Goal: Task Accomplishment & Management: Manage account settings

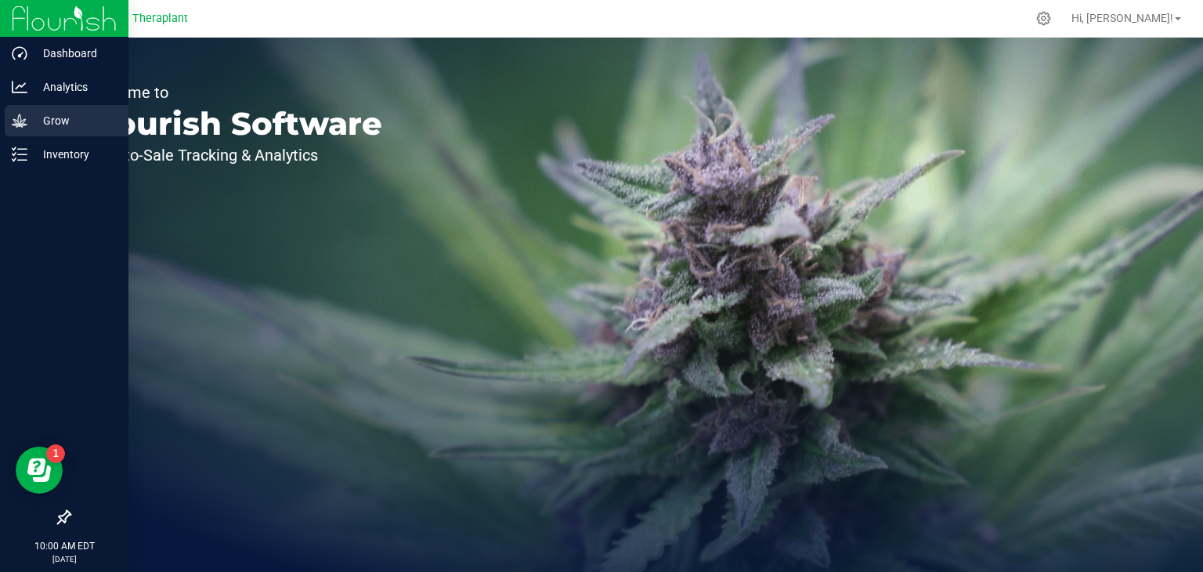
click at [58, 124] on p "Grow" at bounding box center [74, 120] width 94 height 19
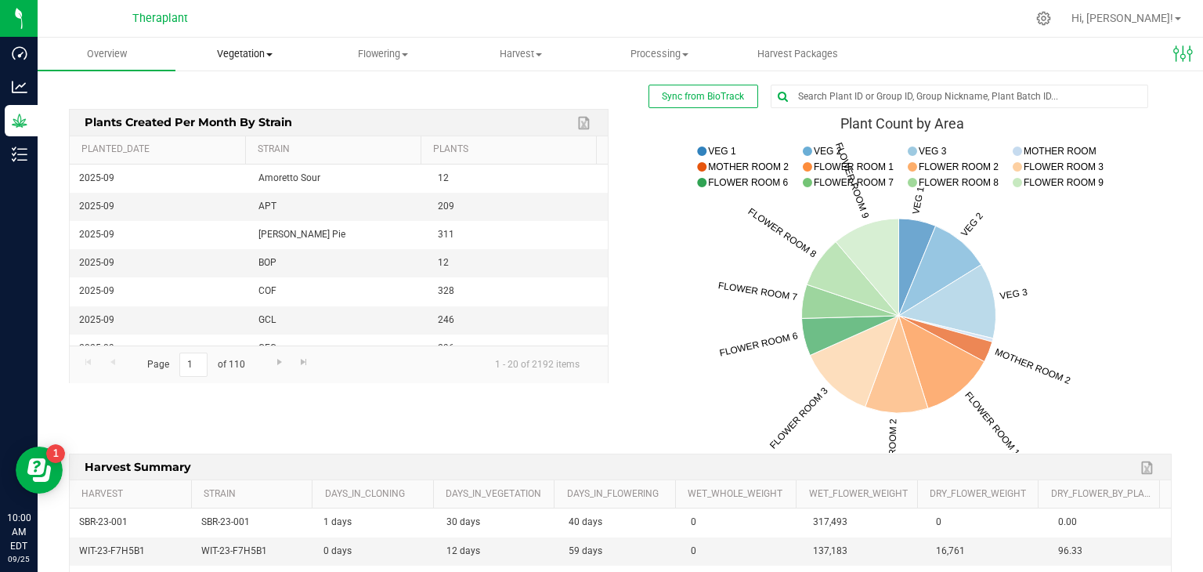
click at [255, 54] on span "Vegetation" at bounding box center [244, 54] width 136 height 14
click at [260, 114] on span "Veg plants" at bounding box center [223, 113] width 96 height 13
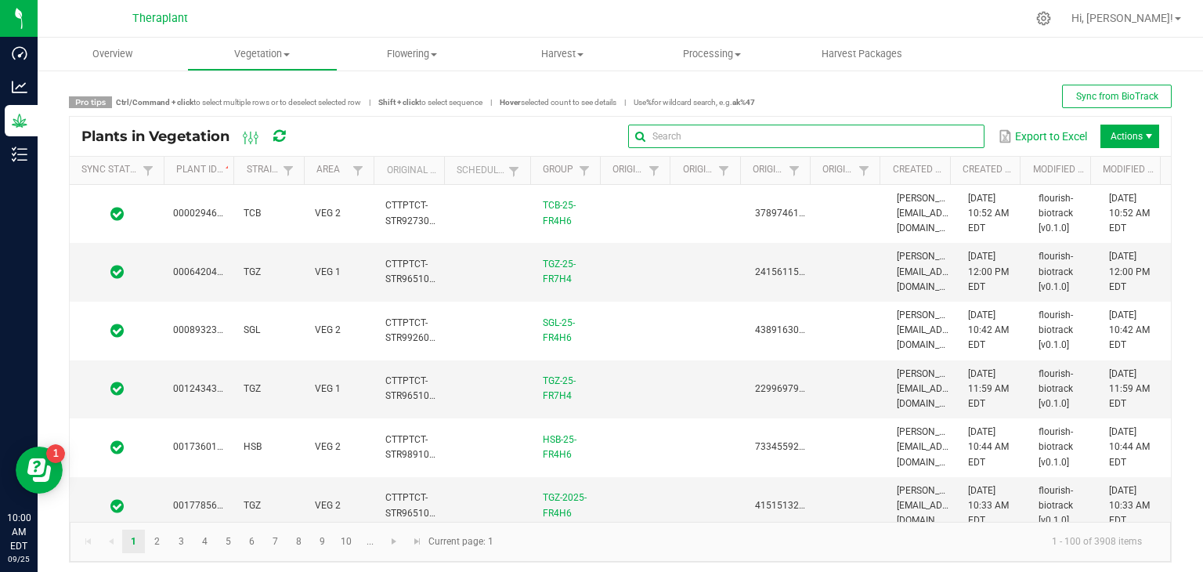
click at [924, 132] on input "text" at bounding box center [806, 137] width 356 height 24
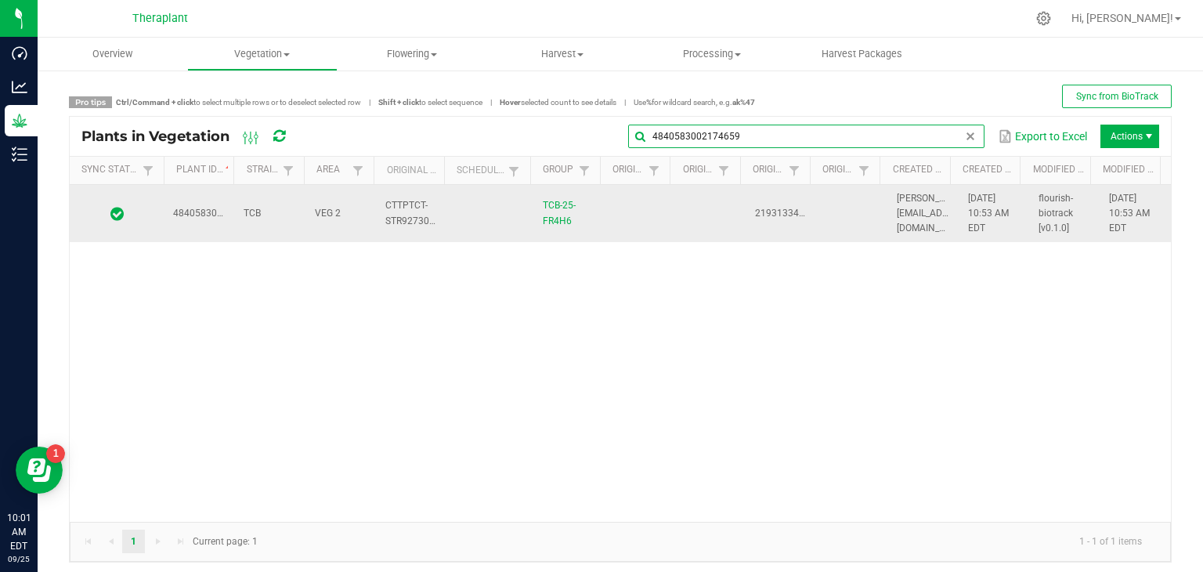
type input "4840583002174659"
click at [897, 210] on span "[PERSON_NAME][EMAIL_ADDRESS][DOMAIN_NAME]" at bounding box center [935, 213] width 76 height 41
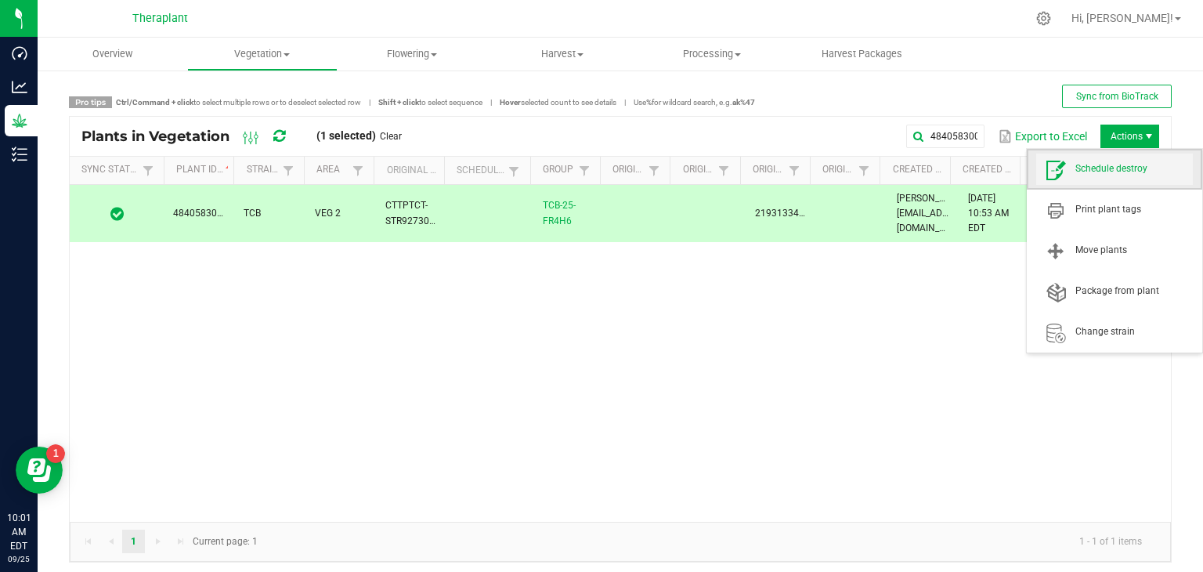
click at [1095, 164] on span "Schedule destroy" at bounding box center [1135, 168] width 118 height 13
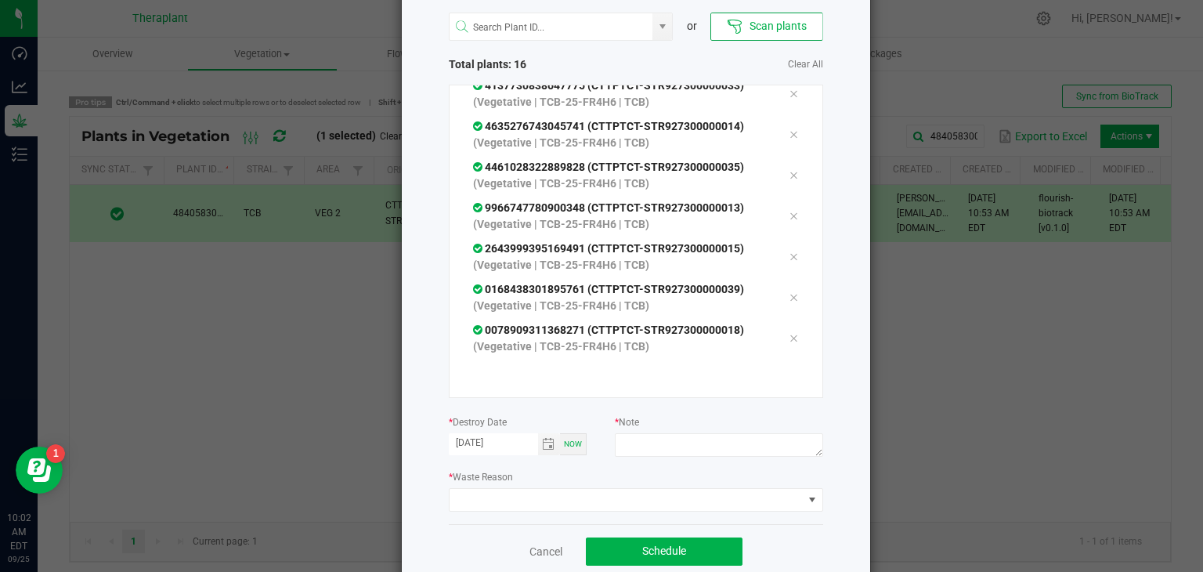
scroll to position [88, 0]
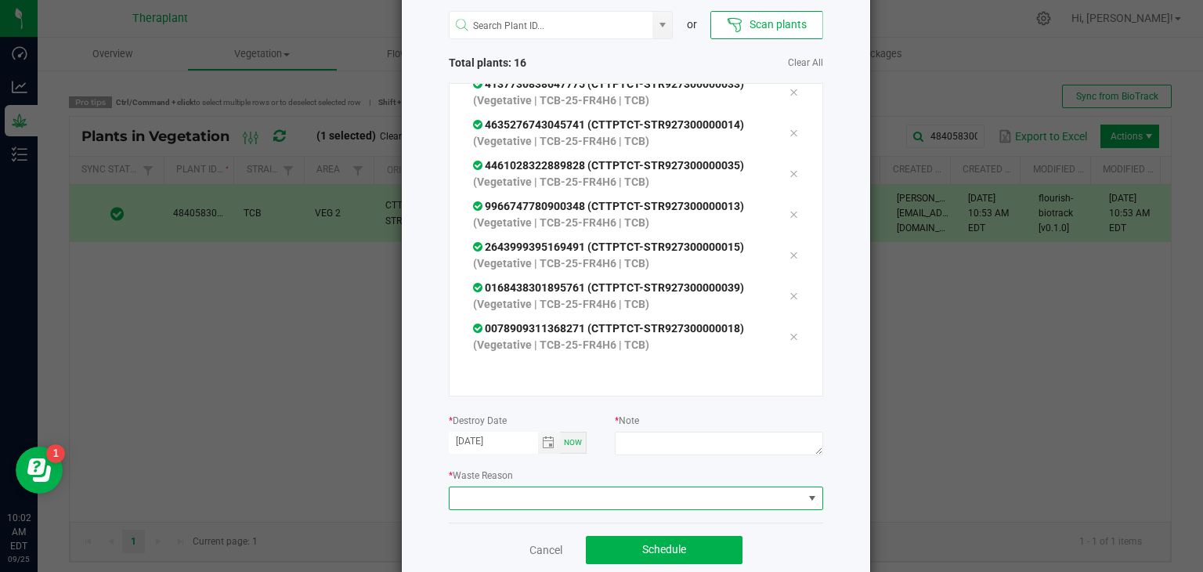
click at [811, 496] on span at bounding box center [812, 498] width 13 height 13
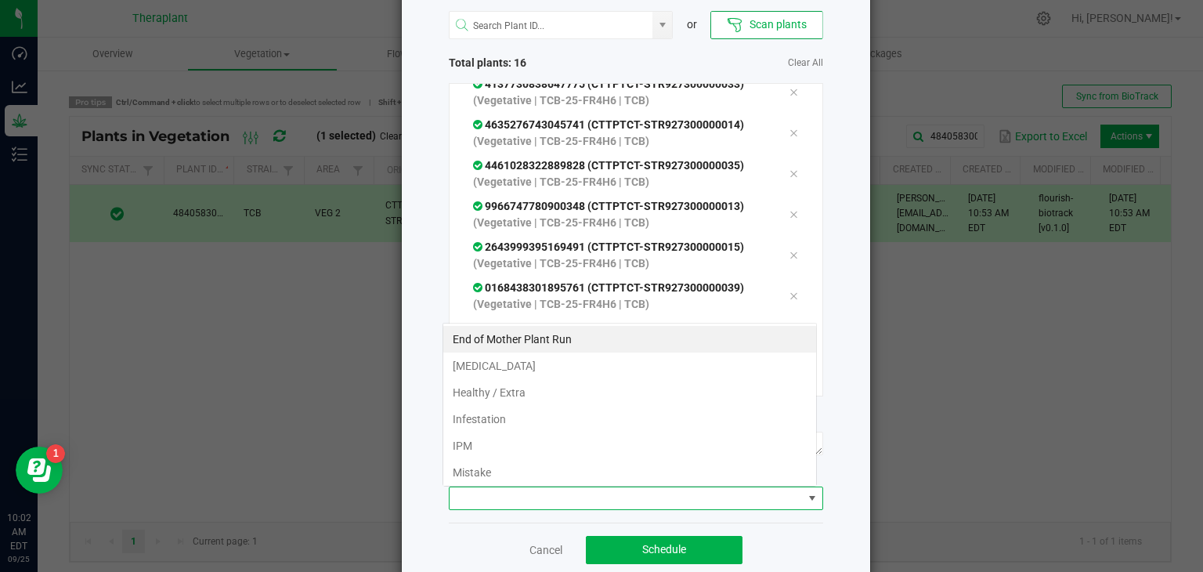
scroll to position [23, 374]
click at [514, 393] on li "Healthy / Extra" at bounding box center [629, 392] width 373 height 27
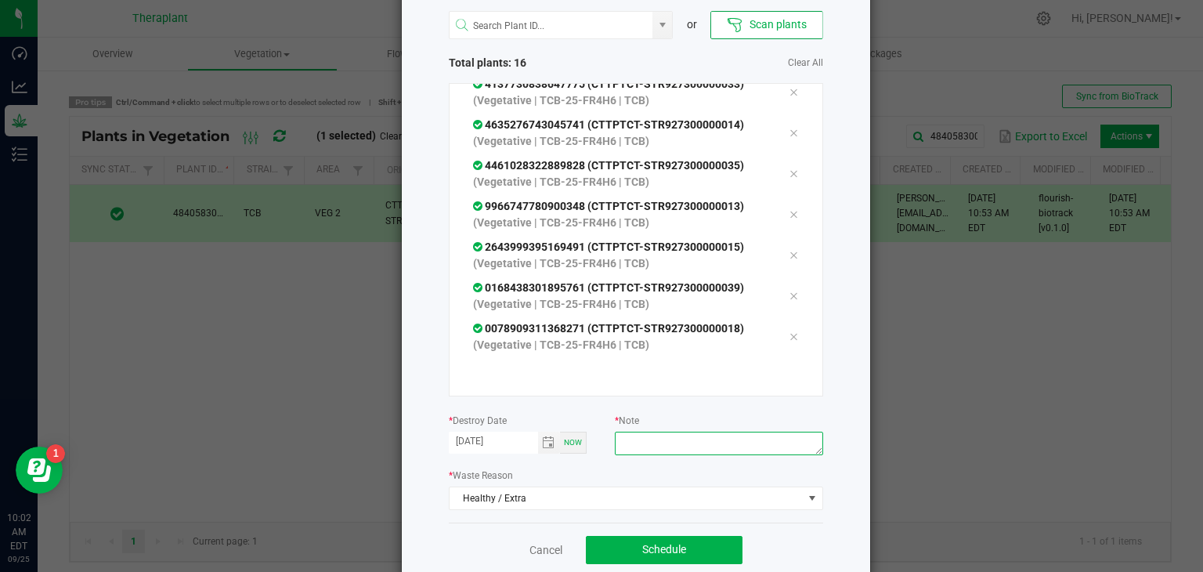
click at [680, 436] on textarea at bounding box center [719, 444] width 208 height 24
type textarea "extra"
click at [642, 552] on span "Schedule" at bounding box center [664, 549] width 44 height 13
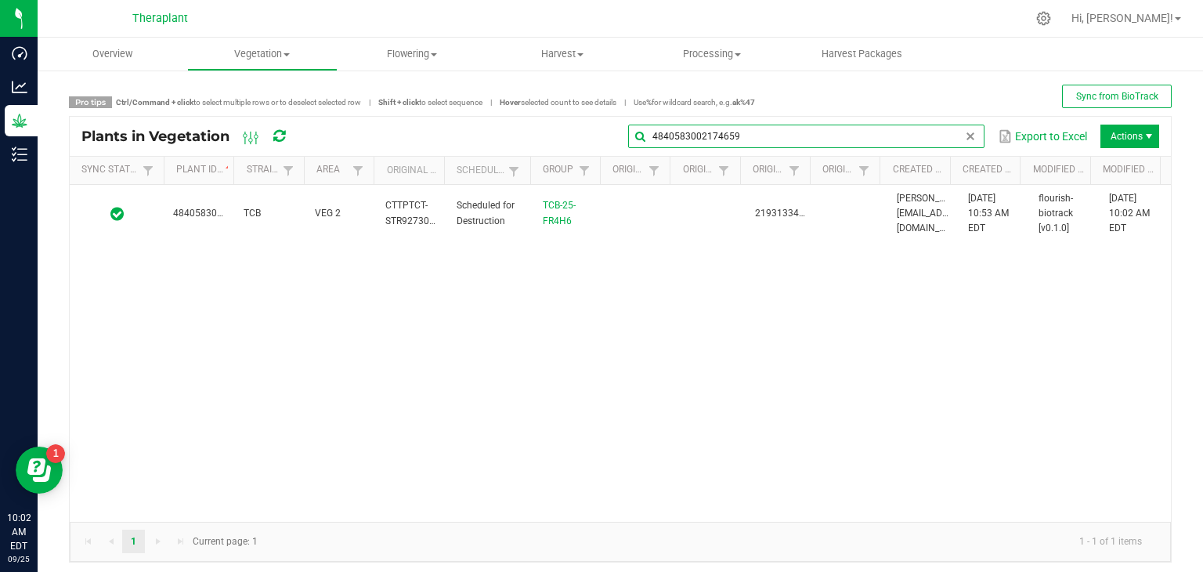
click at [964, 138] on input "4840583002174659" at bounding box center [806, 137] width 356 height 24
click at [964, 136] on span at bounding box center [970, 136] width 13 height 13
click at [933, 132] on input "text" at bounding box center [806, 137] width 356 height 24
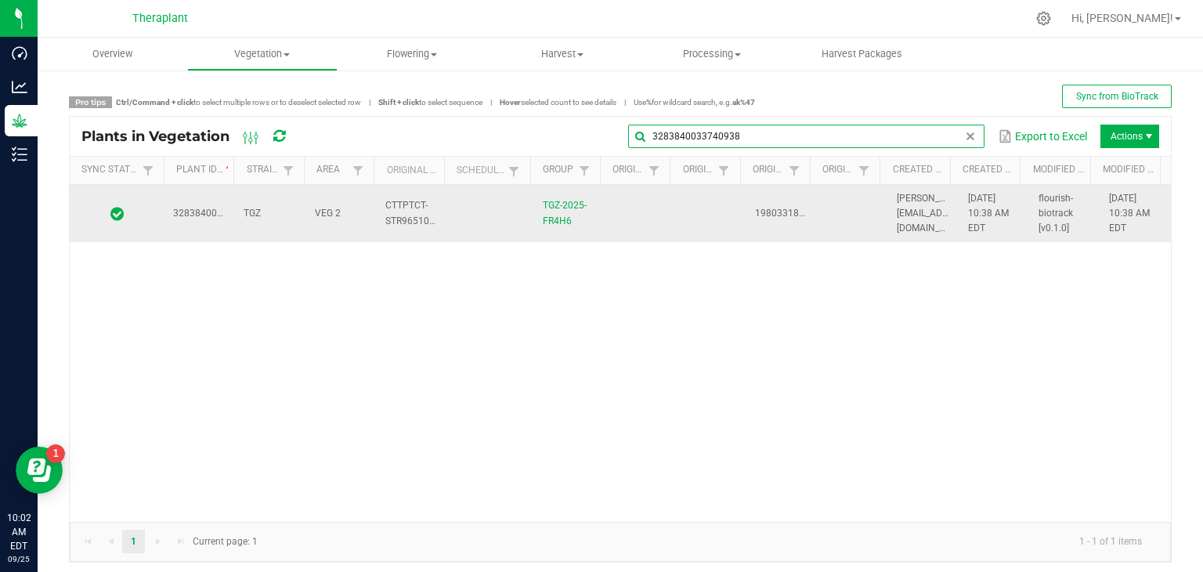
type input "3283840033740938"
click at [843, 198] on td at bounding box center [852, 214] width 71 height 58
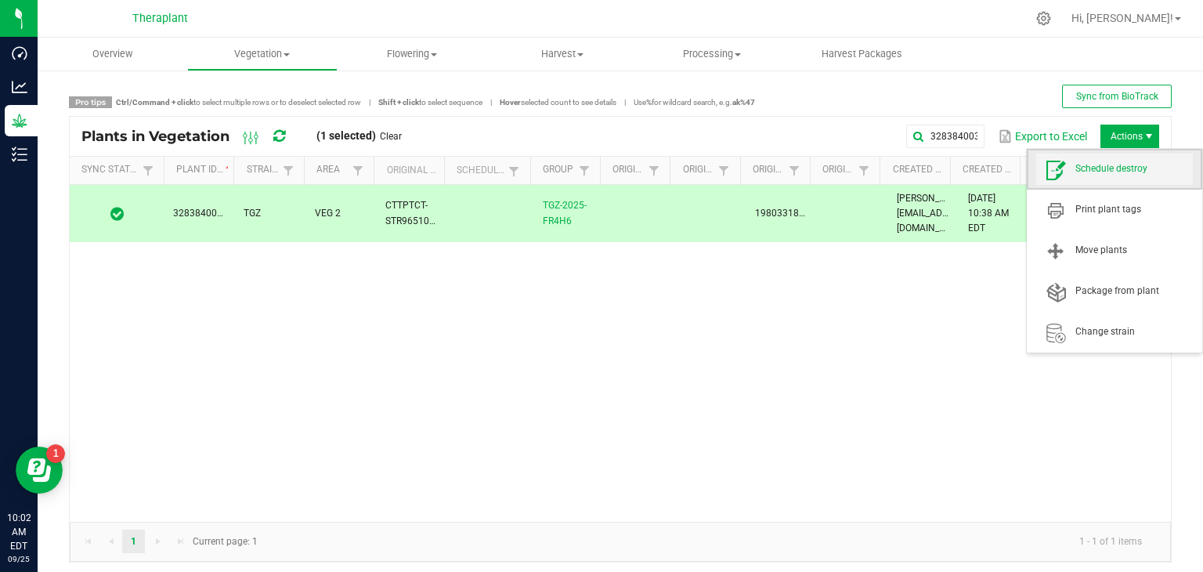
click at [1091, 173] on span "Schedule destroy" at bounding box center [1135, 168] width 118 height 13
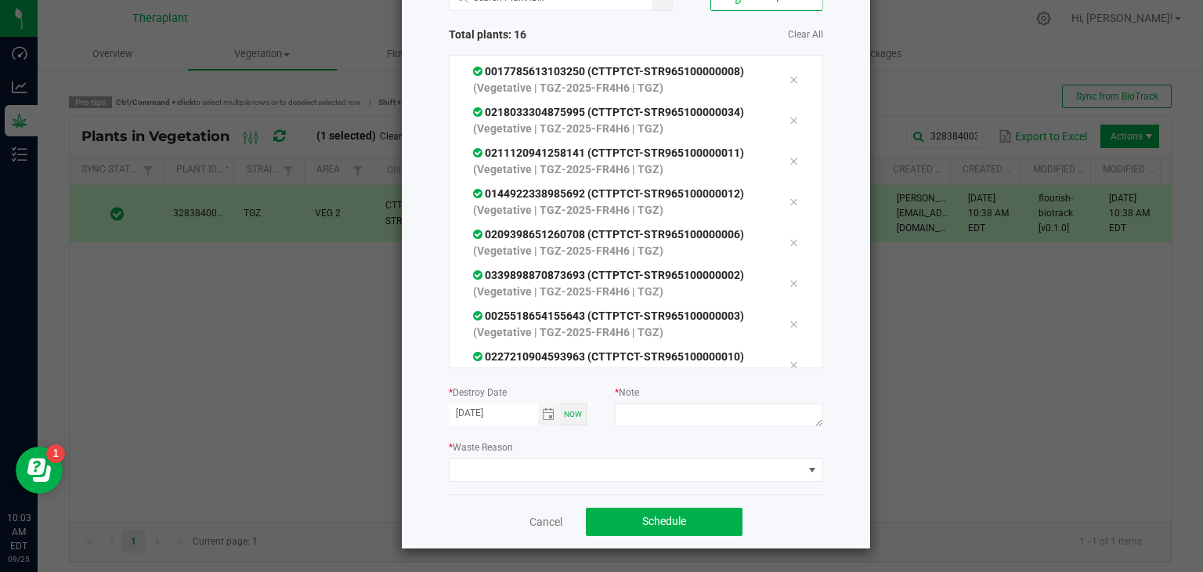
scroll to position [91, 0]
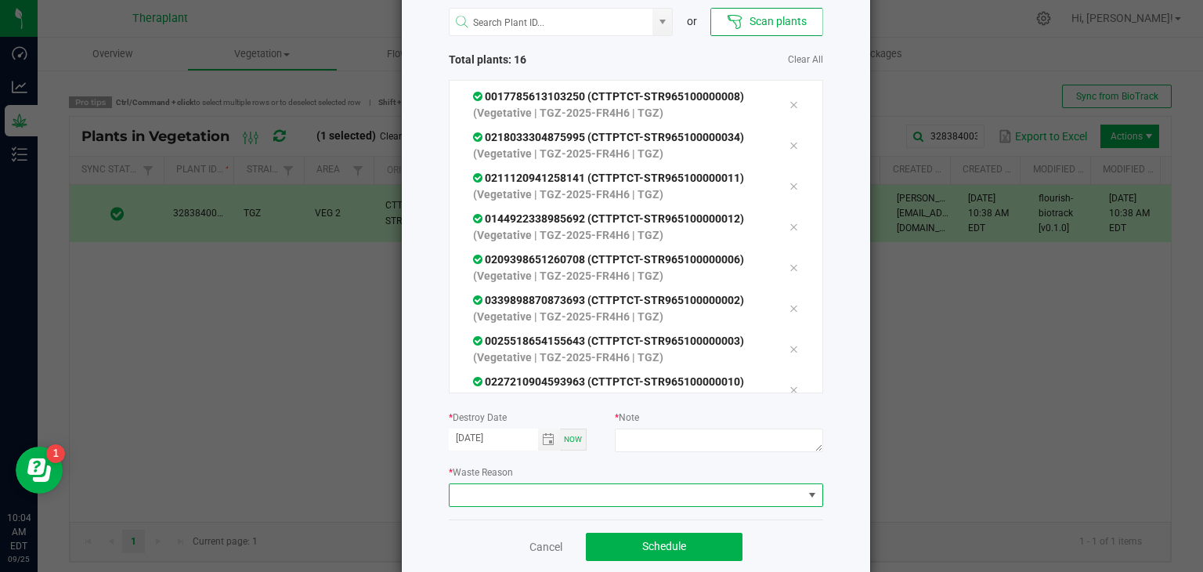
click at [730, 487] on span at bounding box center [626, 495] width 353 height 22
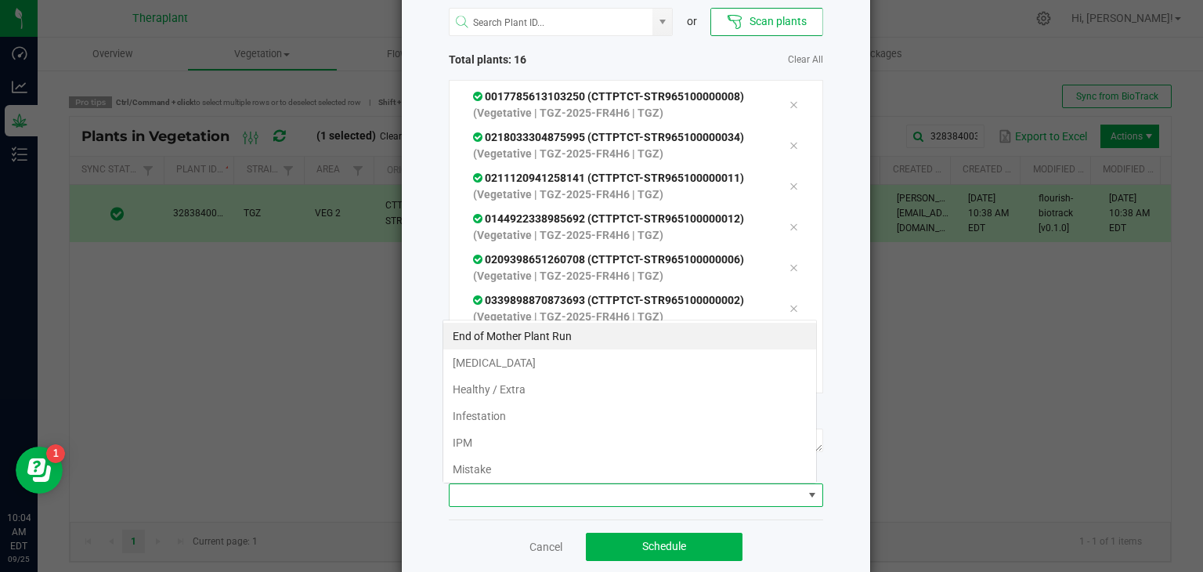
scroll to position [23, 374]
click at [512, 389] on li "Healthy / Extra" at bounding box center [629, 389] width 373 height 27
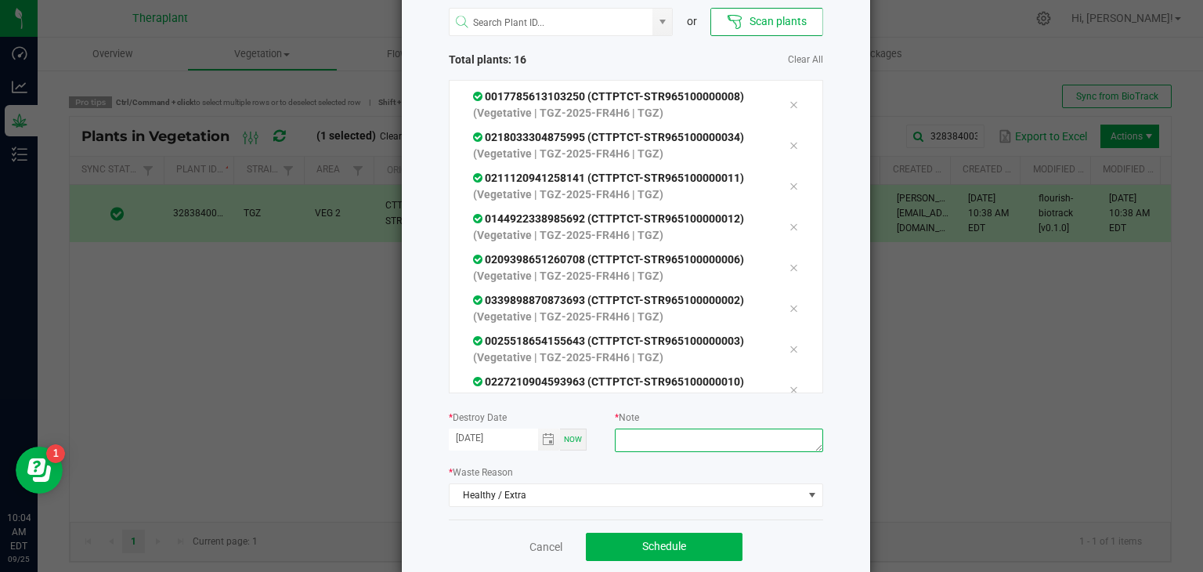
click at [660, 435] on textarea at bounding box center [719, 441] width 208 height 24
type textarea "extra"
click at [647, 555] on button "Schedule" at bounding box center [664, 547] width 157 height 28
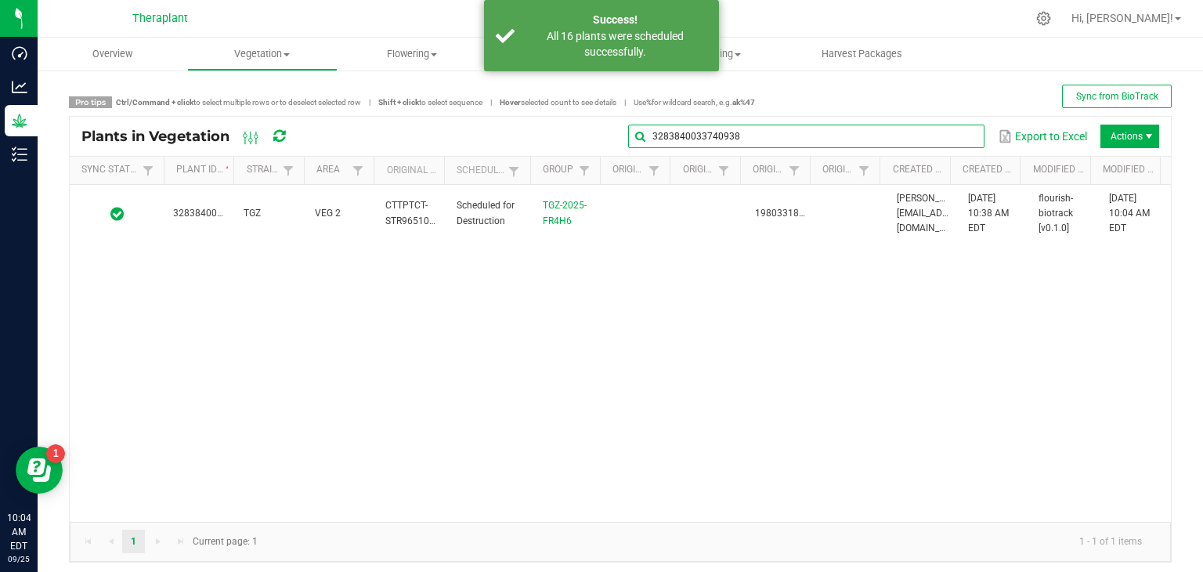
click at [961, 137] on global-search-input-ngx "3283840033740938" at bounding box center [806, 136] width 356 height 11
click at [964, 134] on span at bounding box center [970, 136] width 13 height 13
click at [908, 129] on input "text" at bounding box center [806, 137] width 356 height 24
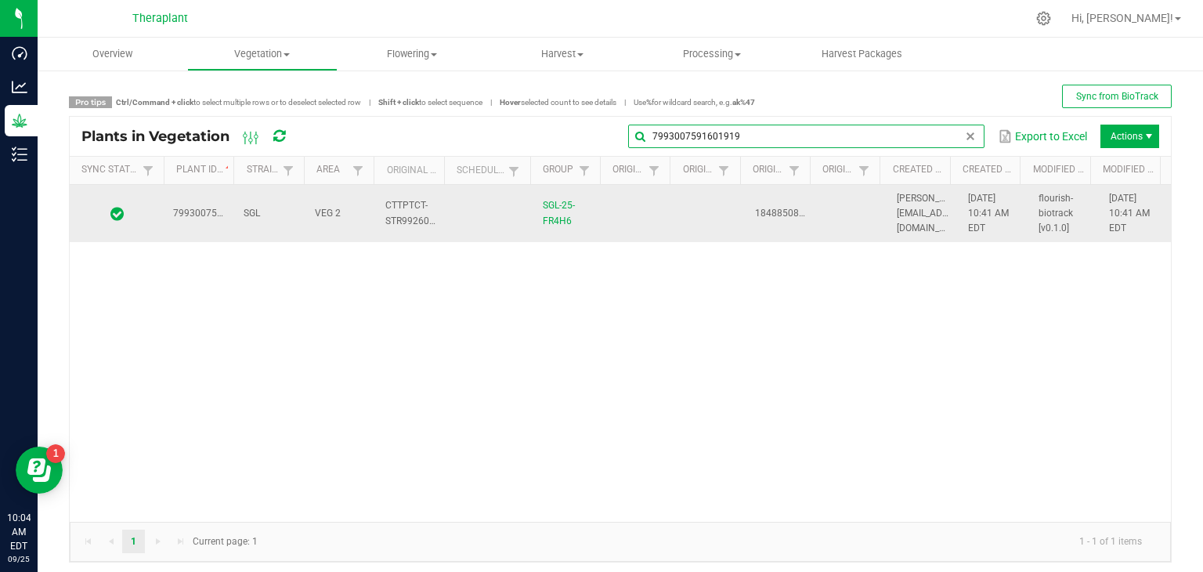
type input "7993007591601919"
click at [895, 219] on td "[PERSON_NAME][EMAIL_ADDRESS][DOMAIN_NAME]" at bounding box center [923, 214] width 71 height 58
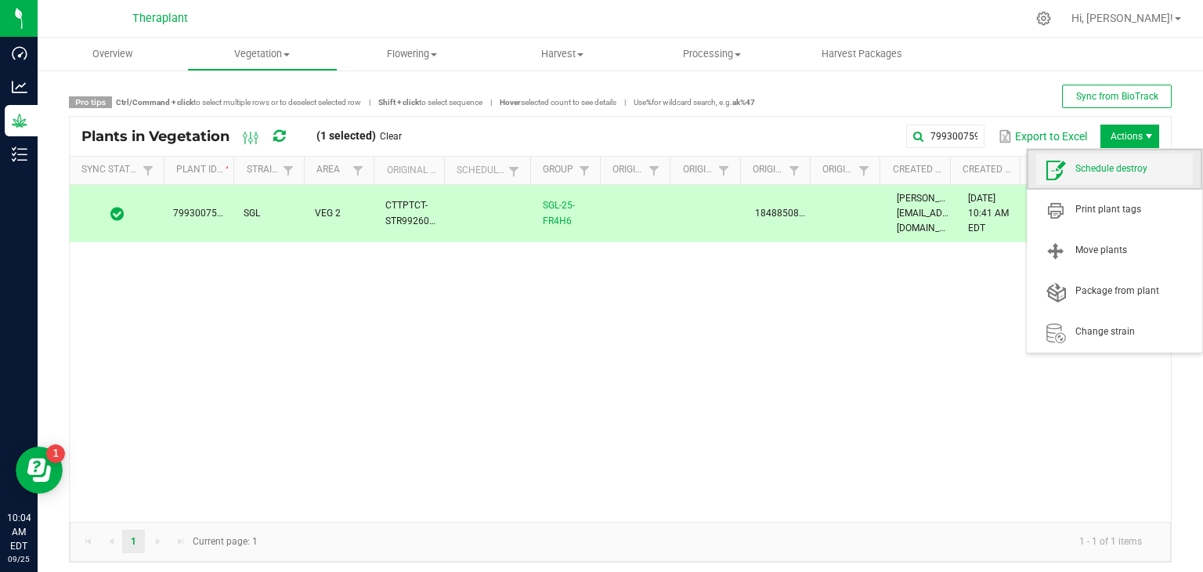
click at [1082, 175] on span "Schedule destroy" at bounding box center [1115, 169] width 157 height 31
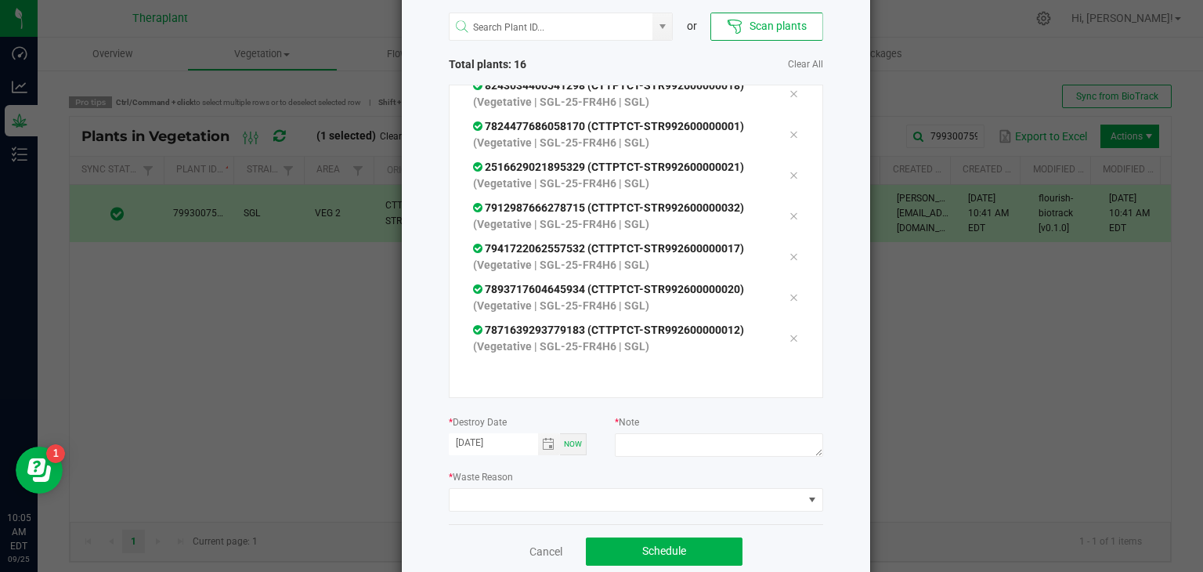
scroll to position [103, 0]
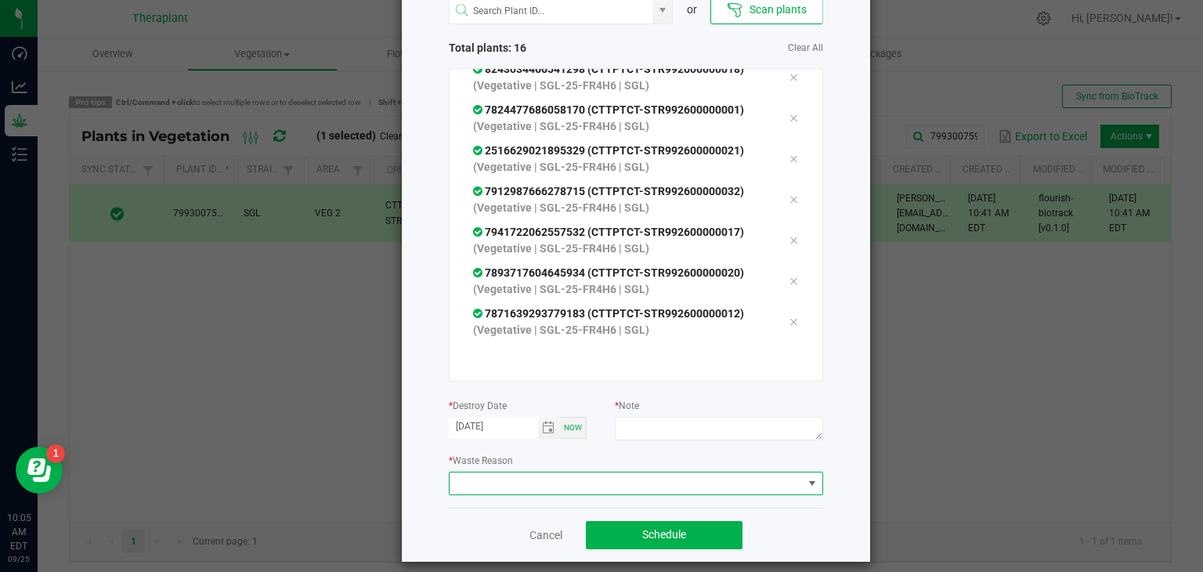
click at [586, 478] on span at bounding box center [626, 483] width 353 height 22
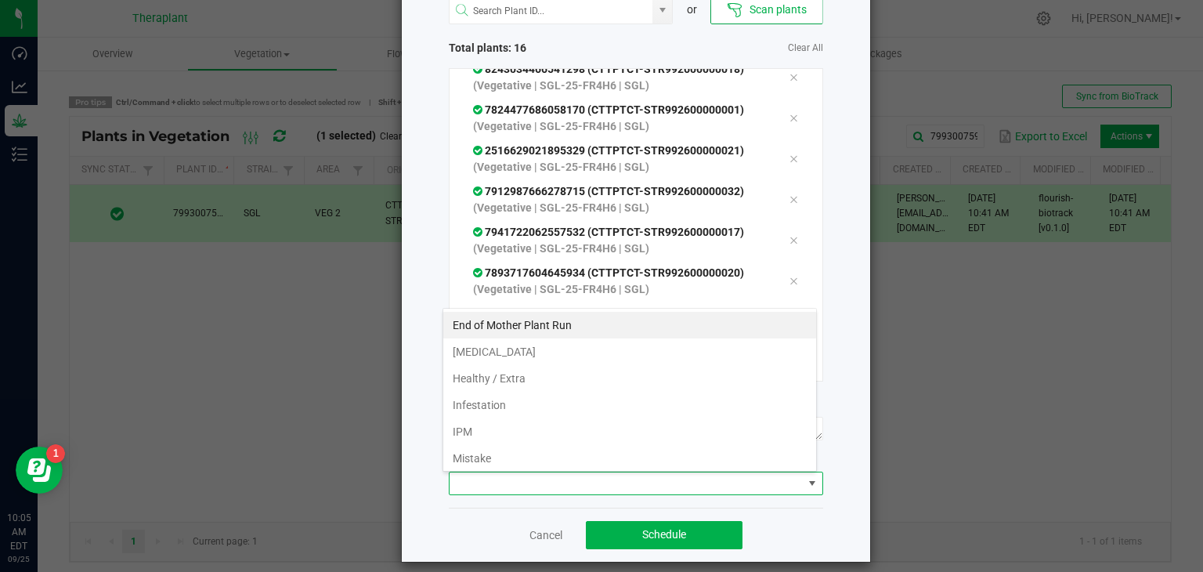
scroll to position [23, 374]
click at [519, 384] on li "Healthy / Extra" at bounding box center [629, 378] width 373 height 27
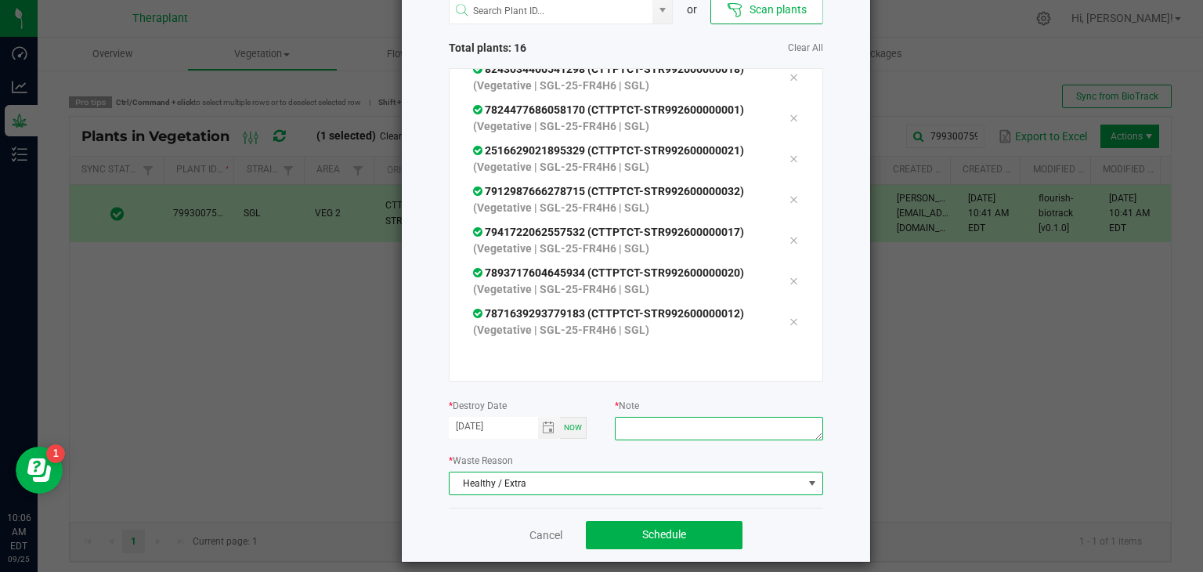
click at [637, 436] on textarea at bounding box center [719, 429] width 208 height 24
type textarea "h"
type textarea "extra"
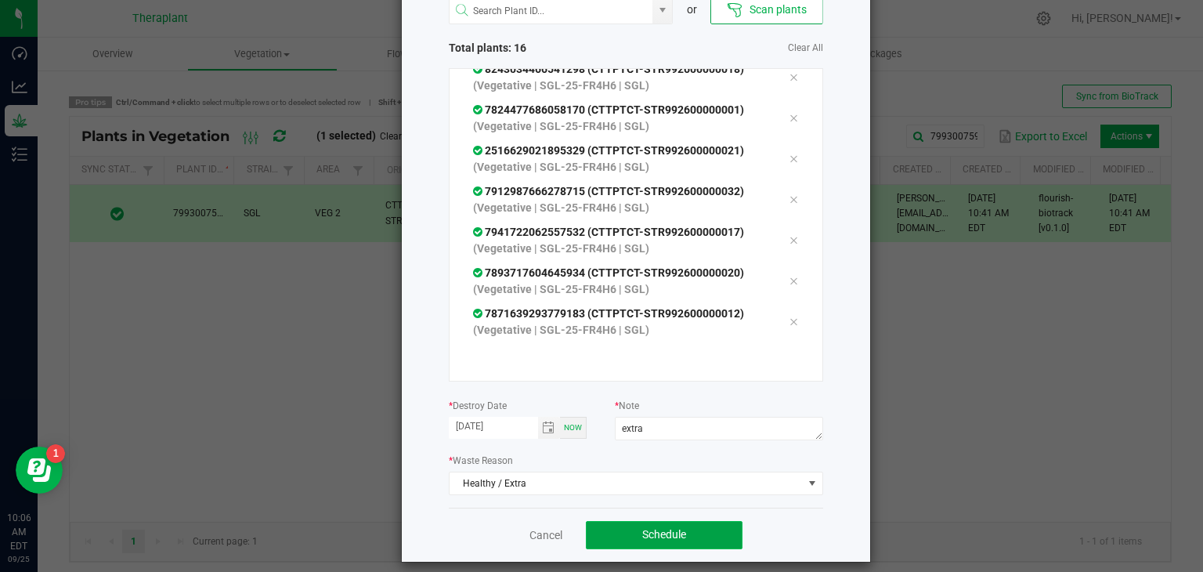
click at [642, 534] on span "Schedule" at bounding box center [664, 534] width 44 height 13
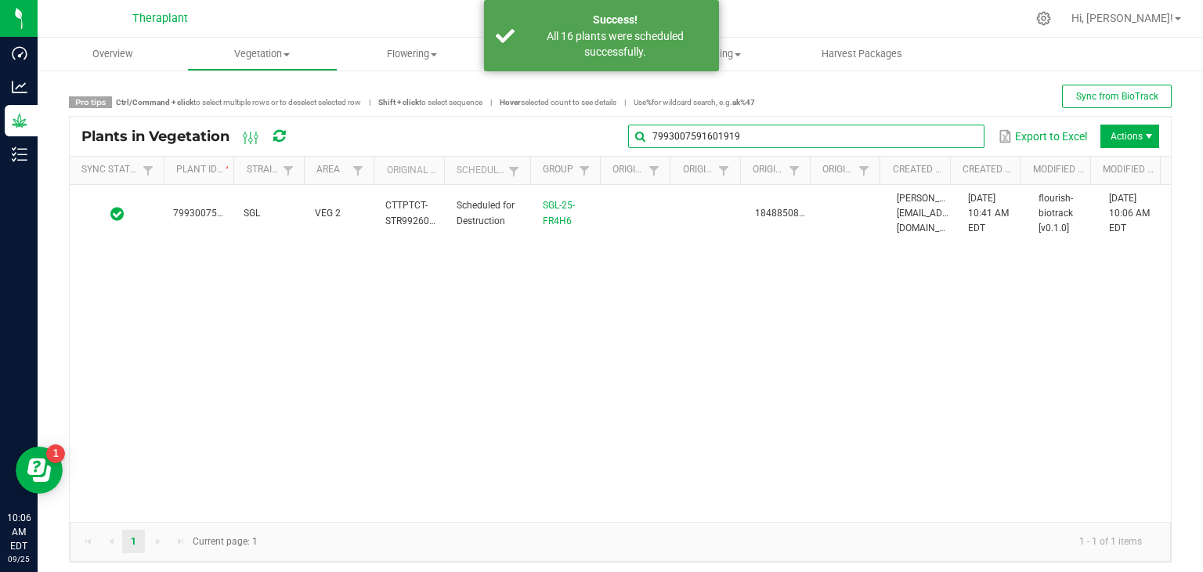
click at [965, 136] on input "7993007591601919" at bounding box center [806, 137] width 356 height 24
click at [964, 138] on span at bounding box center [970, 136] width 13 height 13
click at [871, 136] on input "text" at bounding box center [806, 137] width 356 height 24
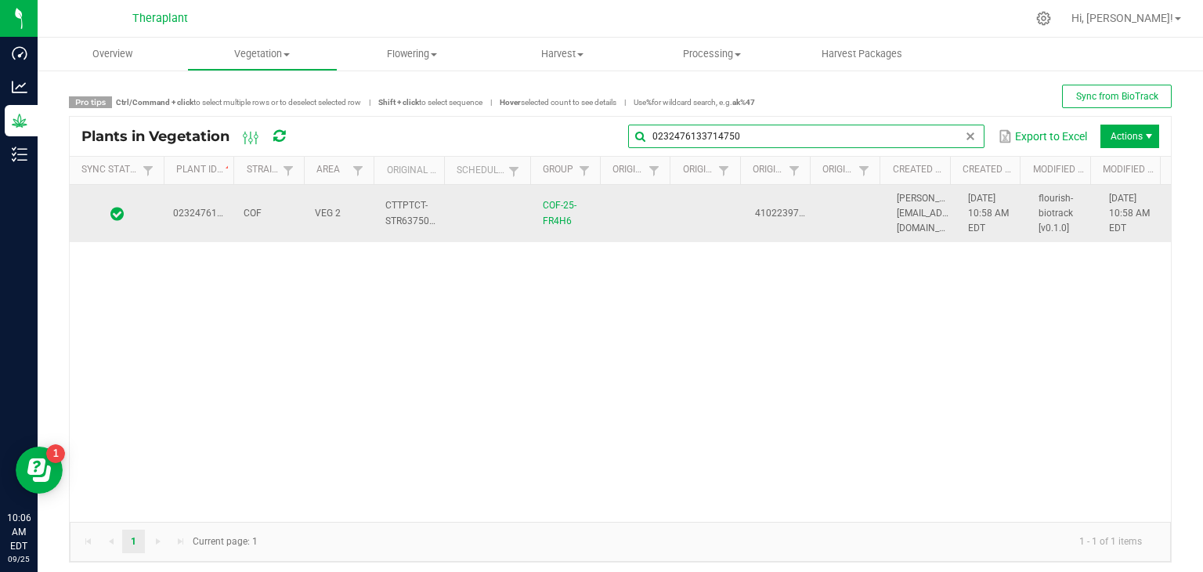
type input "0232476133714750"
click at [566, 223] on td "COF-25-FR4H6" at bounding box center [569, 214] width 71 height 58
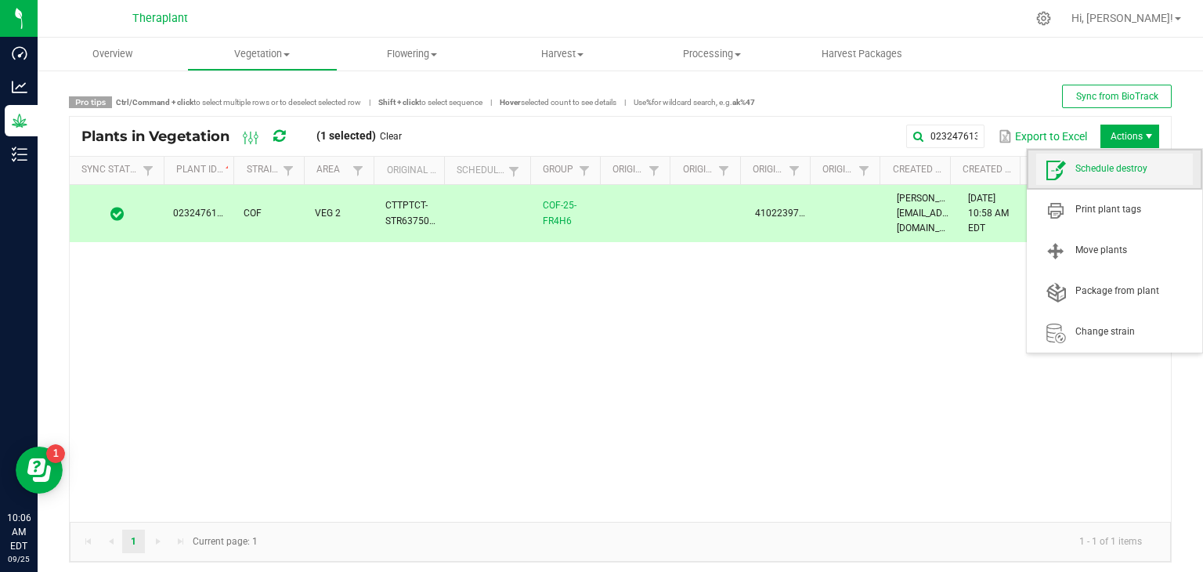
click at [1100, 174] on span "Schedule destroy" at bounding box center [1135, 168] width 118 height 13
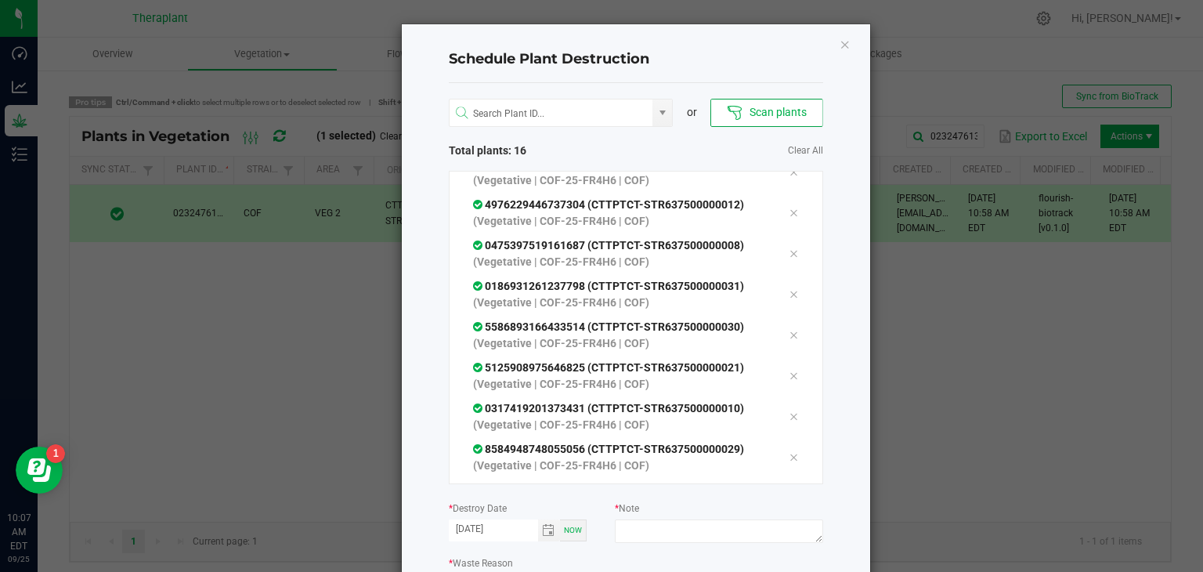
scroll to position [103, 0]
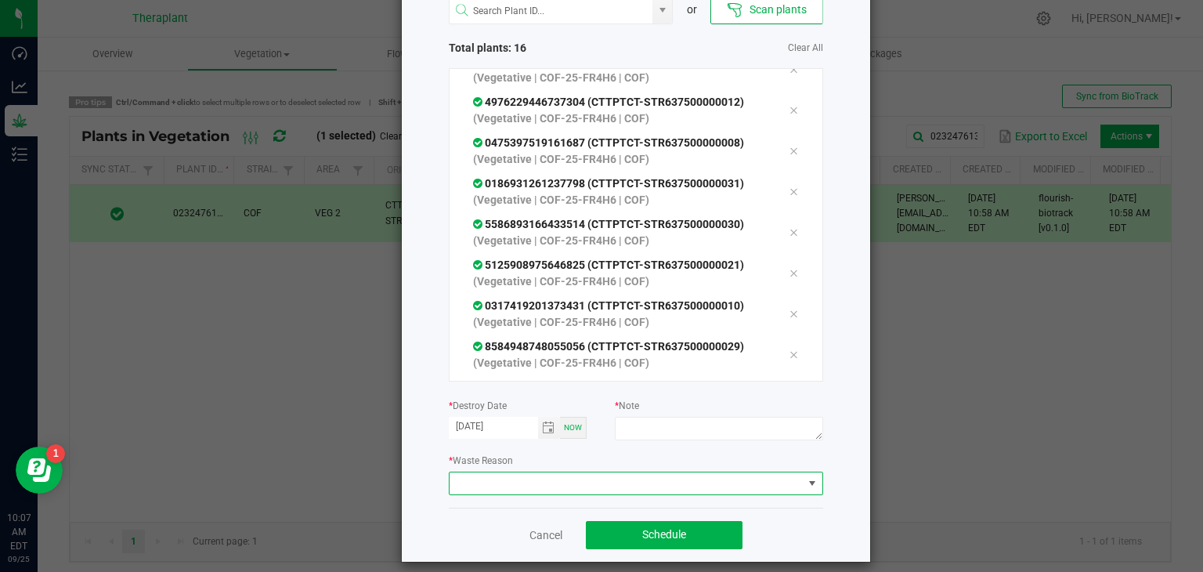
click at [720, 472] on span at bounding box center [626, 483] width 353 height 22
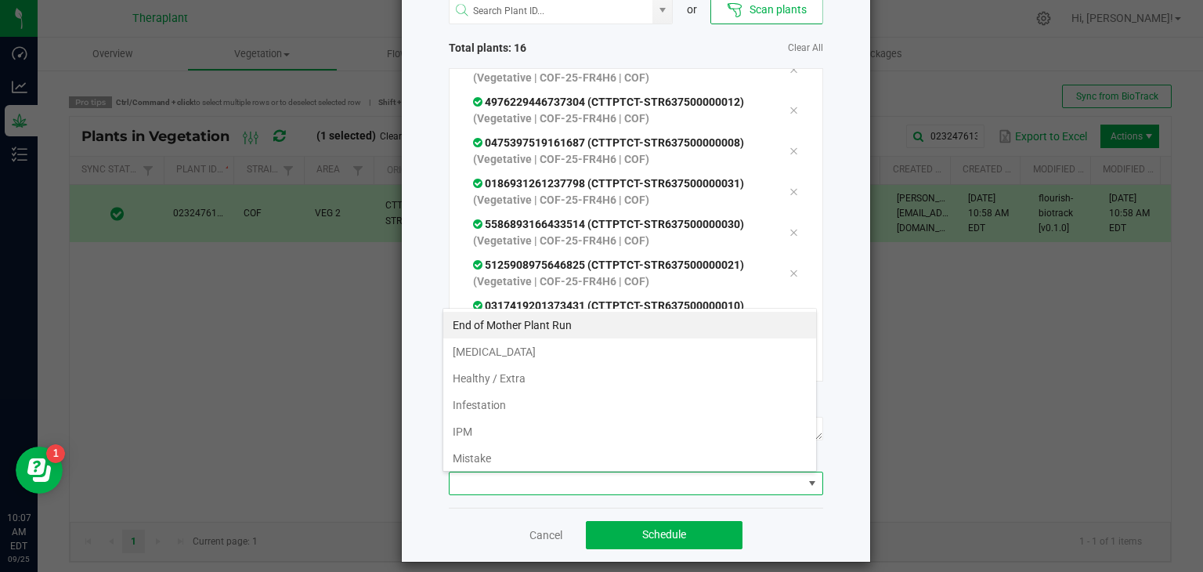
scroll to position [23, 374]
click at [508, 349] on li "[MEDICAL_DATA]" at bounding box center [629, 351] width 373 height 27
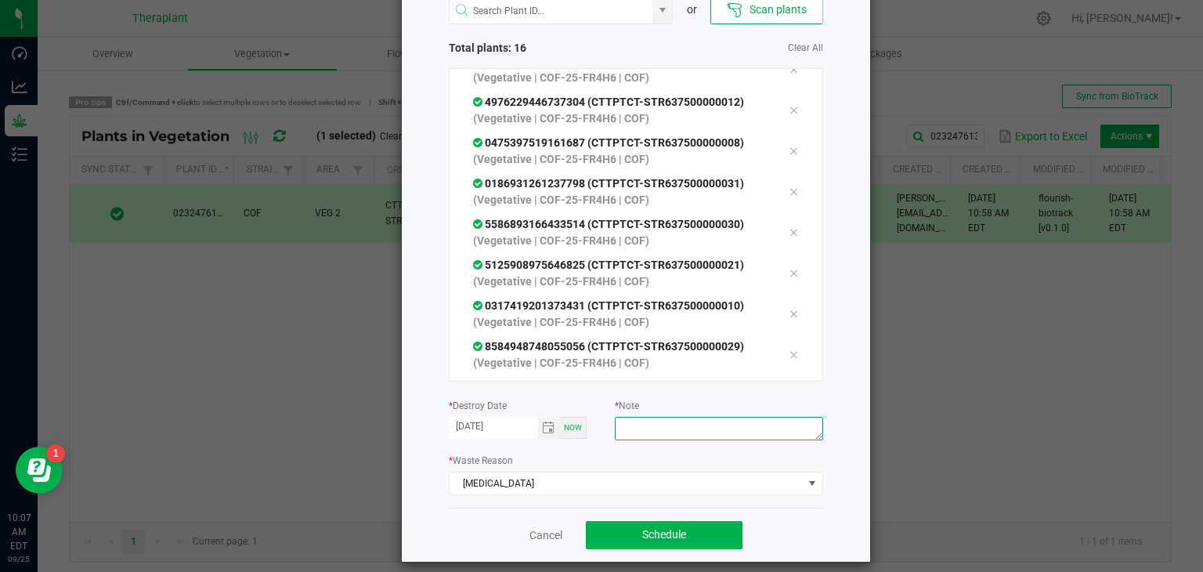
click at [641, 434] on textarea at bounding box center [719, 429] width 208 height 24
type textarea "n"
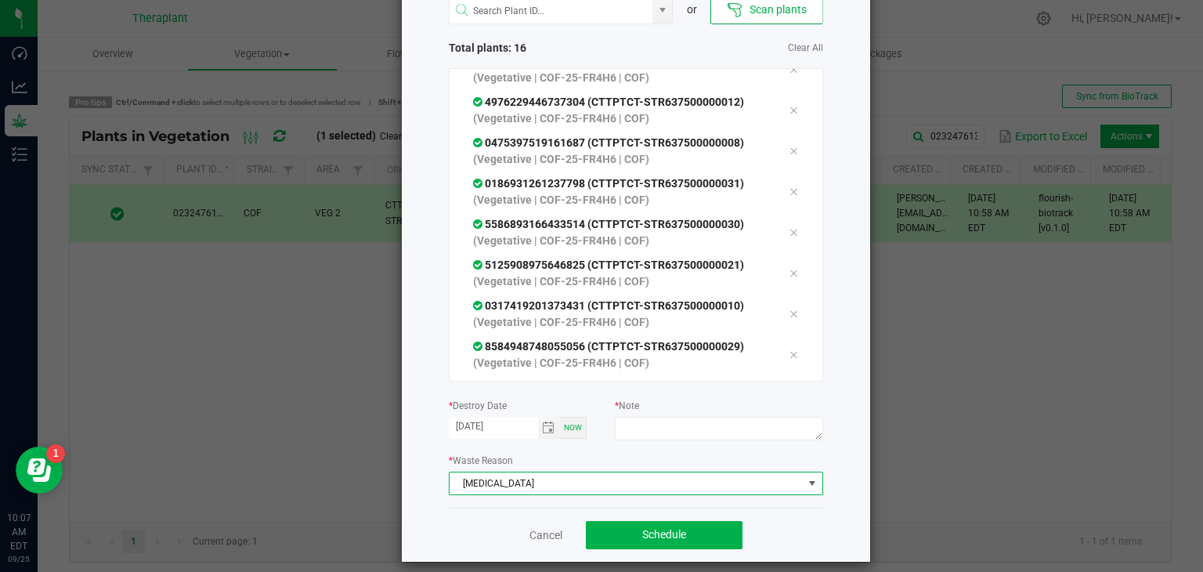
click at [612, 482] on span "[MEDICAL_DATA]" at bounding box center [626, 483] width 353 height 22
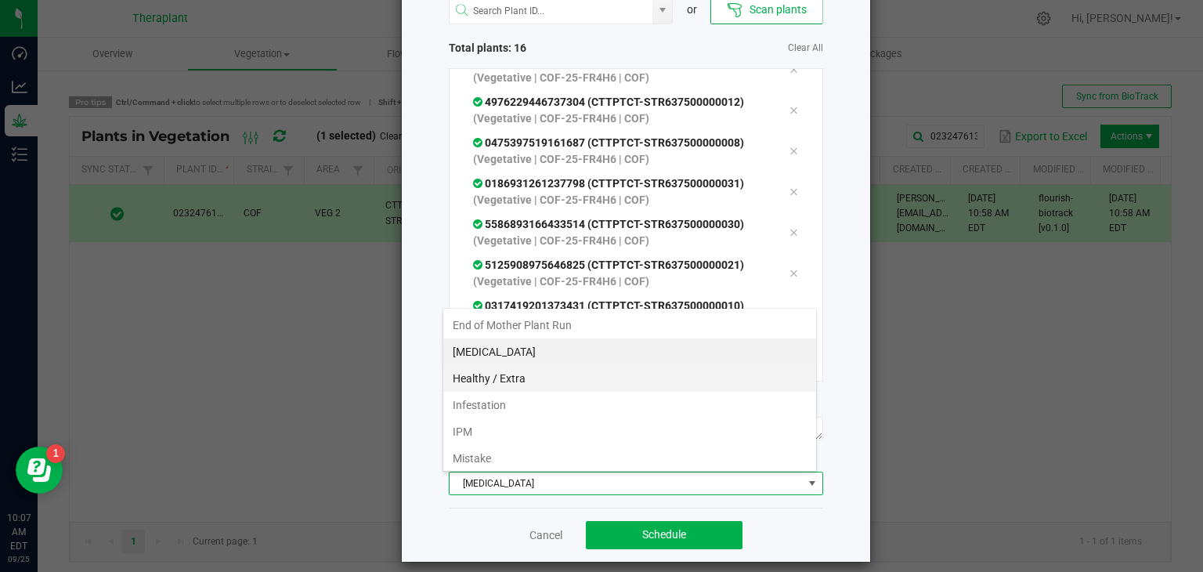
click at [501, 380] on li "Healthy / Extra" at bounding box center [629, 378] width 373 height 27
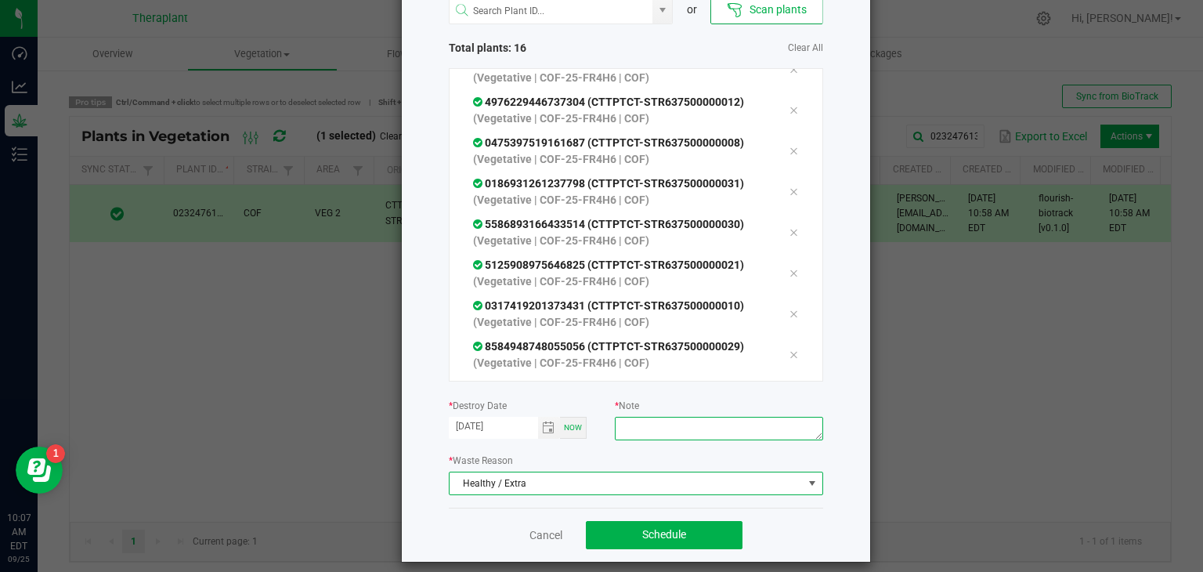
click at [646, 429] on textarea at bounding box center [719, 429] width 208 height 24
type textarea "extra"
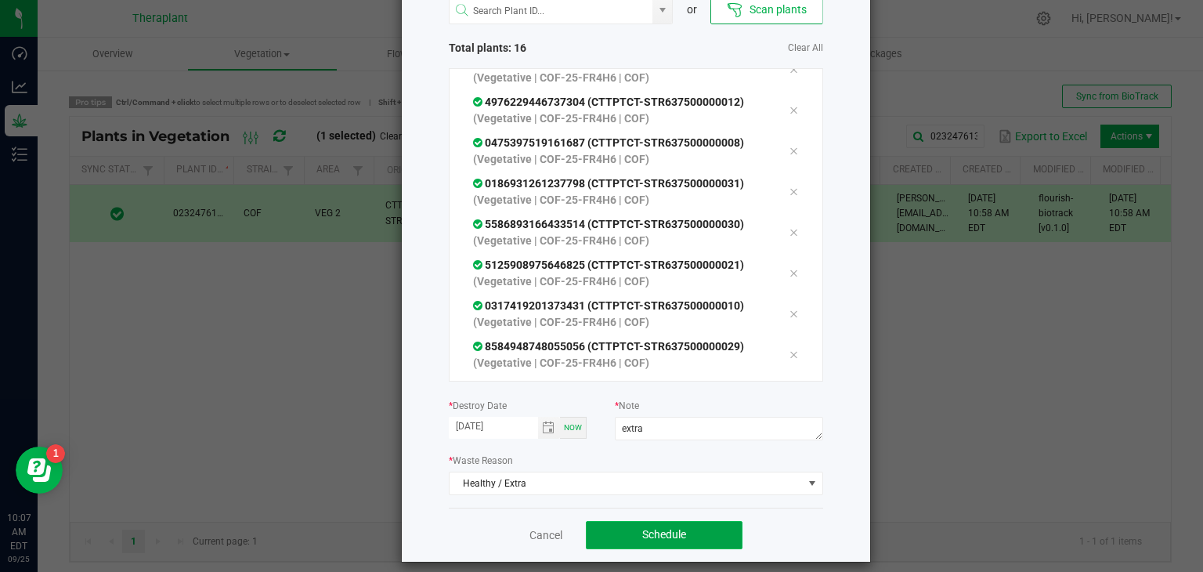
click at [671, 543] on button "Schedule" at bounding box center [664, 535] width 157 height 28
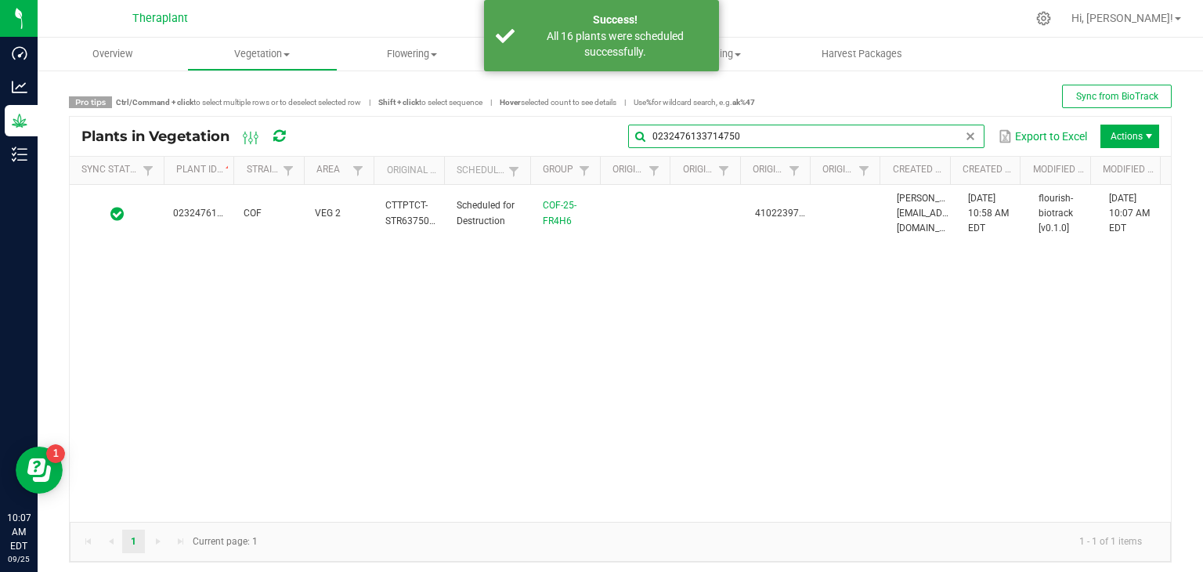
click at [964, 136] on input "0232476133714750" at bounding box center [806, 137] width 356 height 24
click at [964, 139] on span at bounding box center [970, 136] width 13 height 13
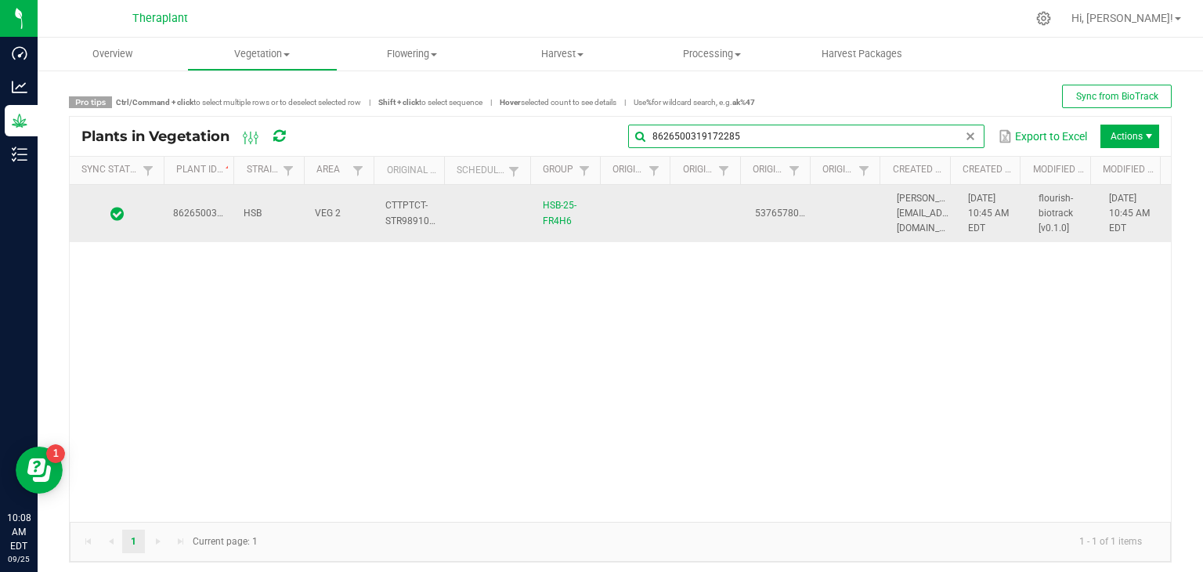
type input "8626500319172285"
click at [799, 219] on td "5376578067699656" at bounding box center [781, 214] width 71 height 58
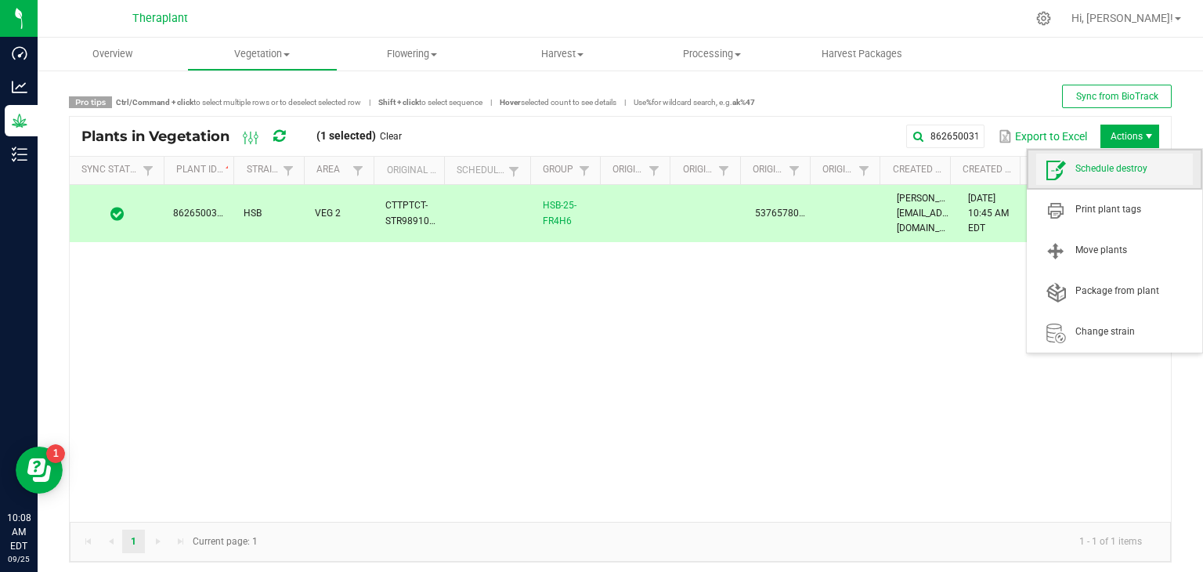
click at [1075, 175] on span at bounding box center [1056, 169] width 39 height 22
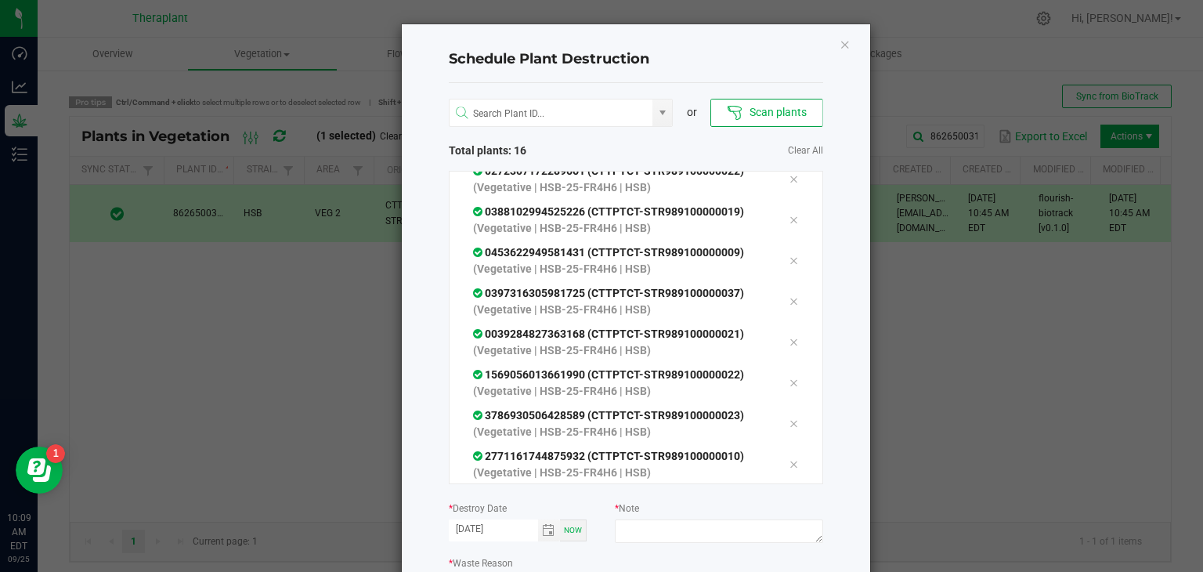
scroll to position [338, 0]
click at [554, 100] on input "NO DATA FOUND" at bounding box center [552, 114] width 204 height 28
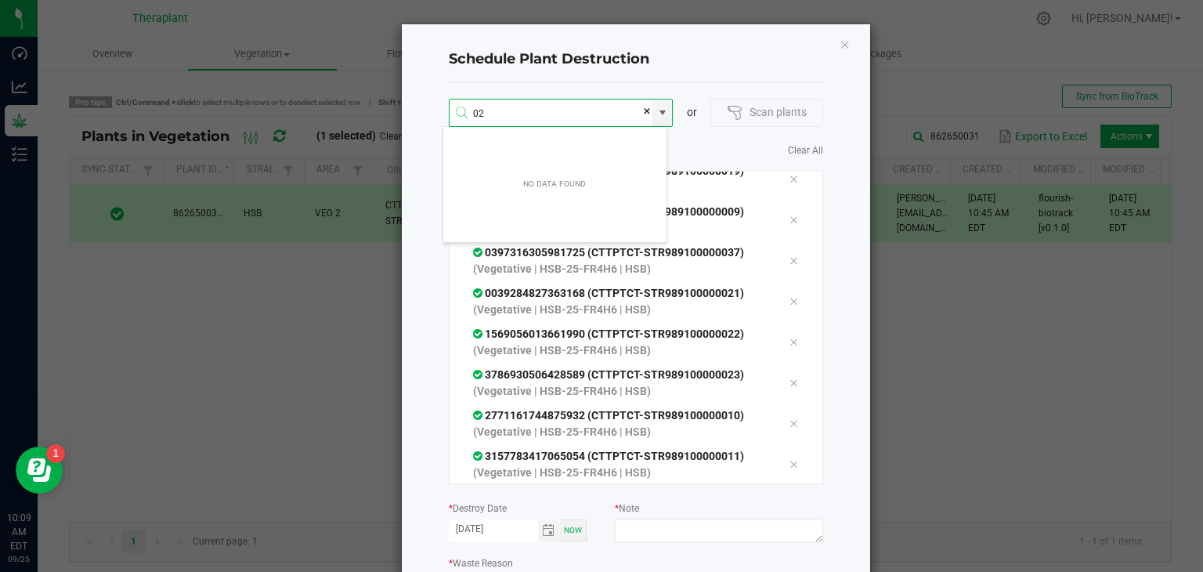
scroll to position [28, 225]
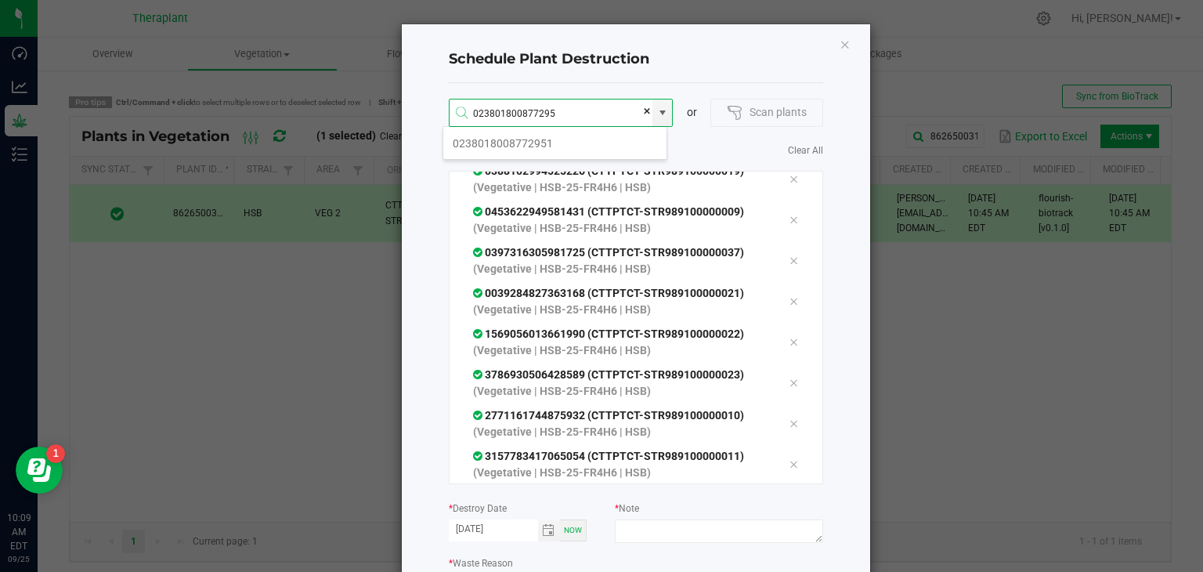
type input "0238018008772951"
click at [514, 136] on li "0238018008772951" at bounding box center [554, 143] width 223 height 27
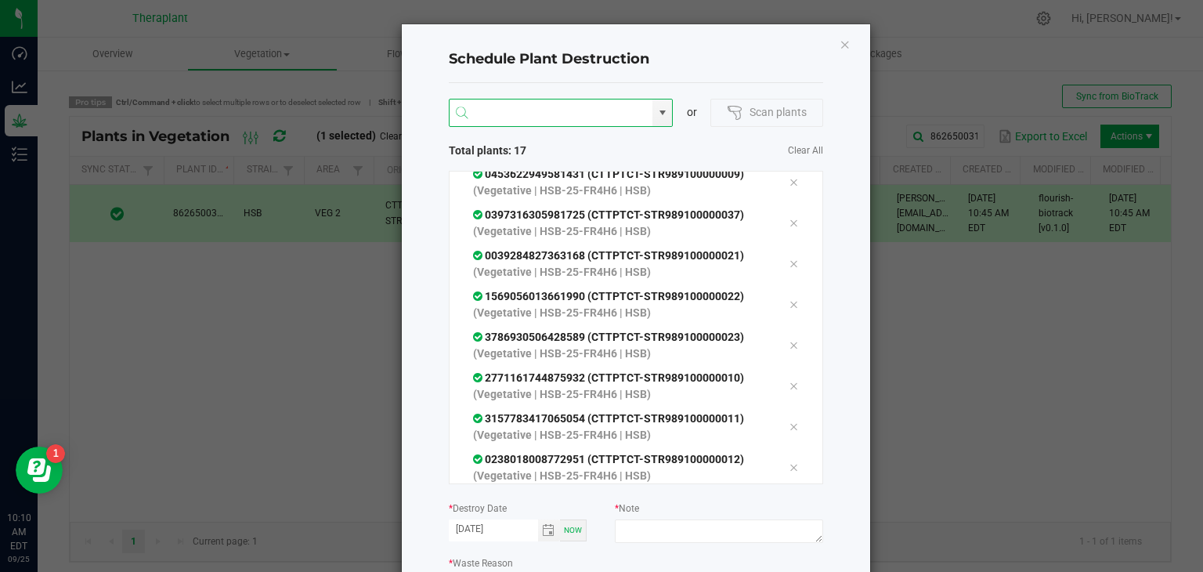
scroll to position [116, 0]
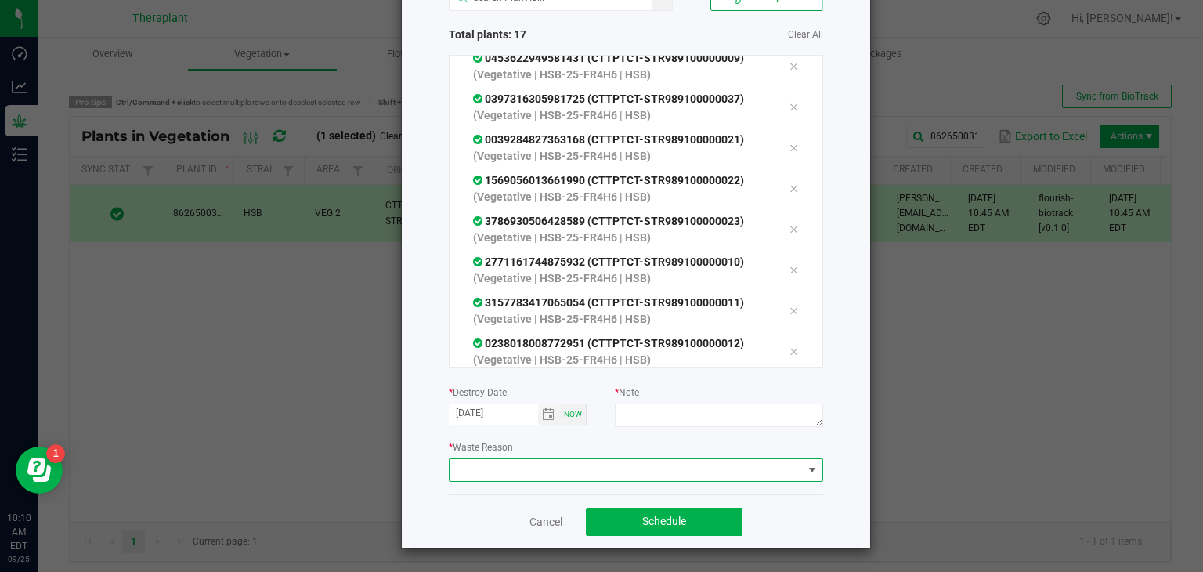
click at [545, 468] on span at bounding box center [626, 470] width 353 height 22
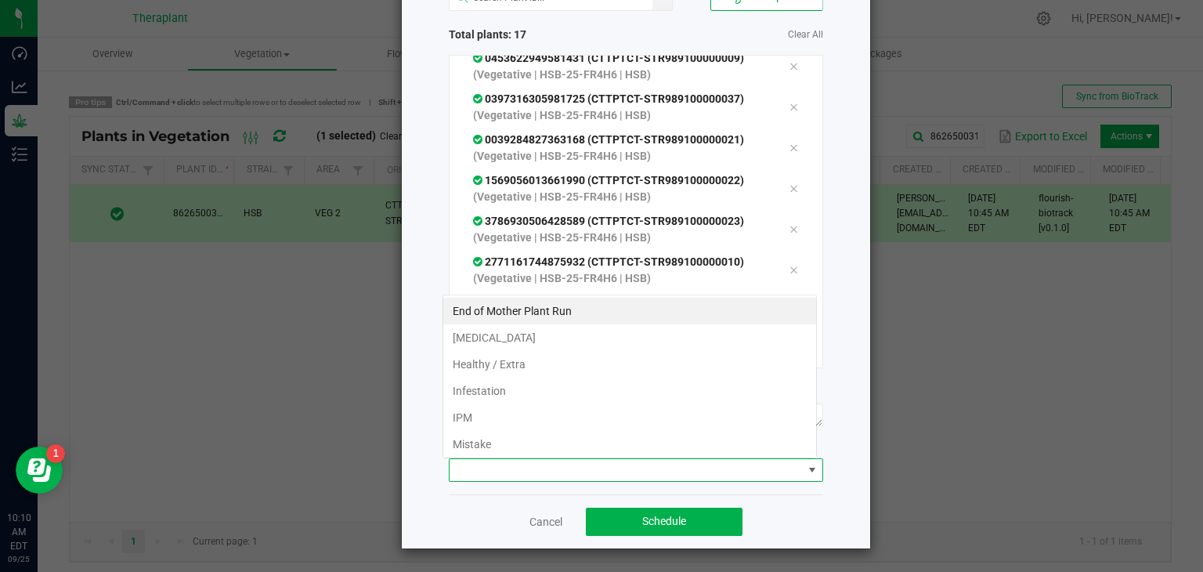
scroll to position [23, 374]
click at [504, 358] on li "Healthy / Extra" at bounding box center [629, 364] width 373 height 27
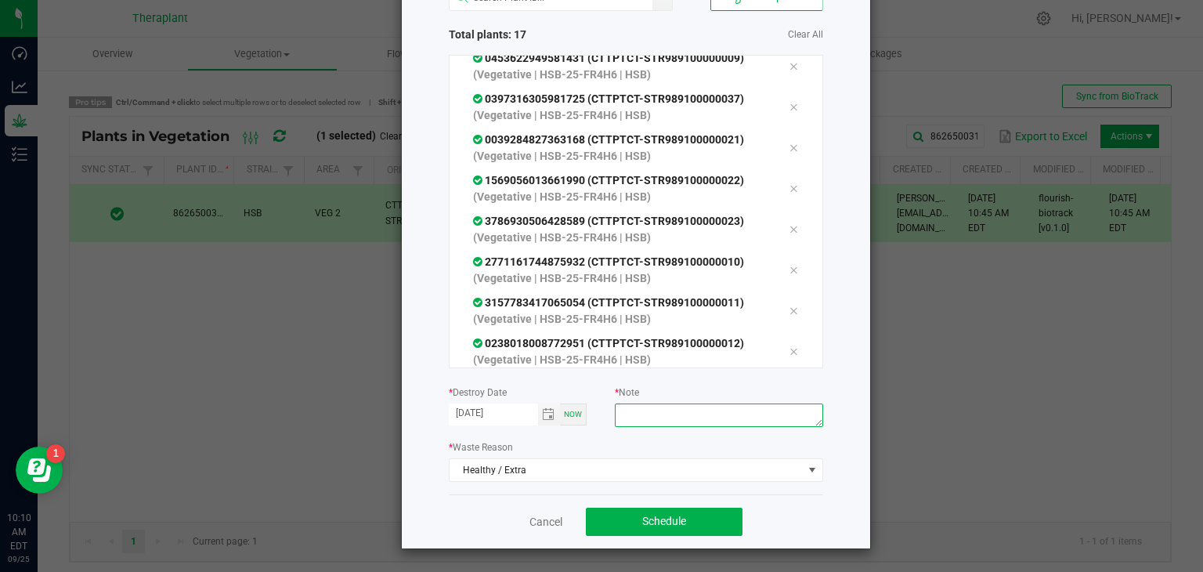
click at [666, 418] on textarea at bounding box center [719, 415] width 208 height 24
type textarea "extra"
click at [642, 522] on span "Schedule" at bounding box center [664, 521] width 44 height 13
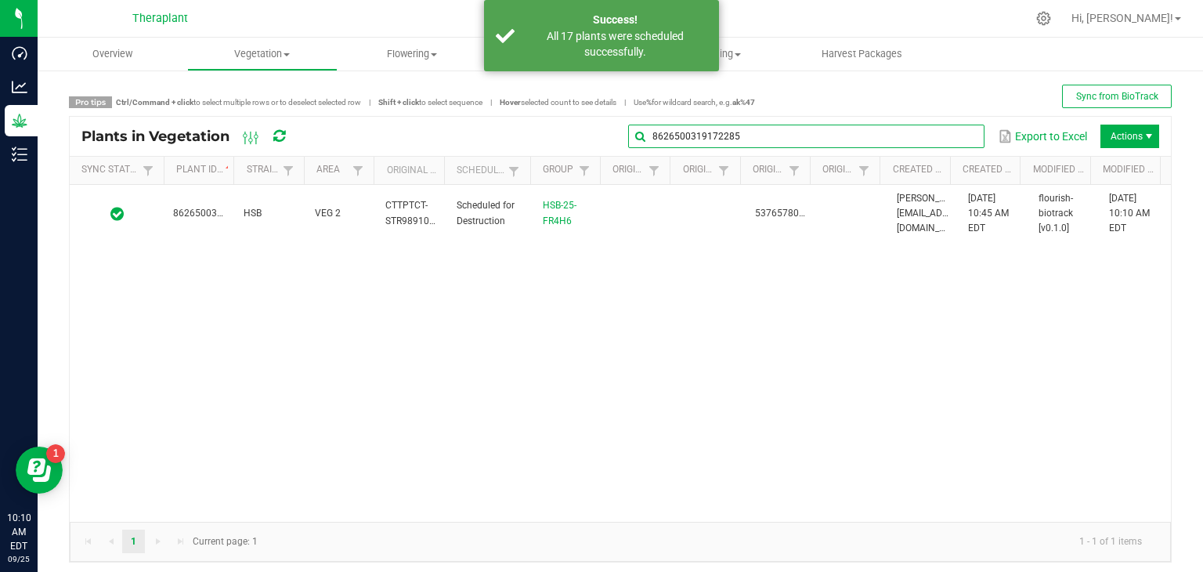
click at [959, 138] on global-search-input-ngx "8626500319172285" at bounding box center [806, 136] width 356 height 11
click at [964, 138] on span at bounding box center [970, 136] width 13 height 13
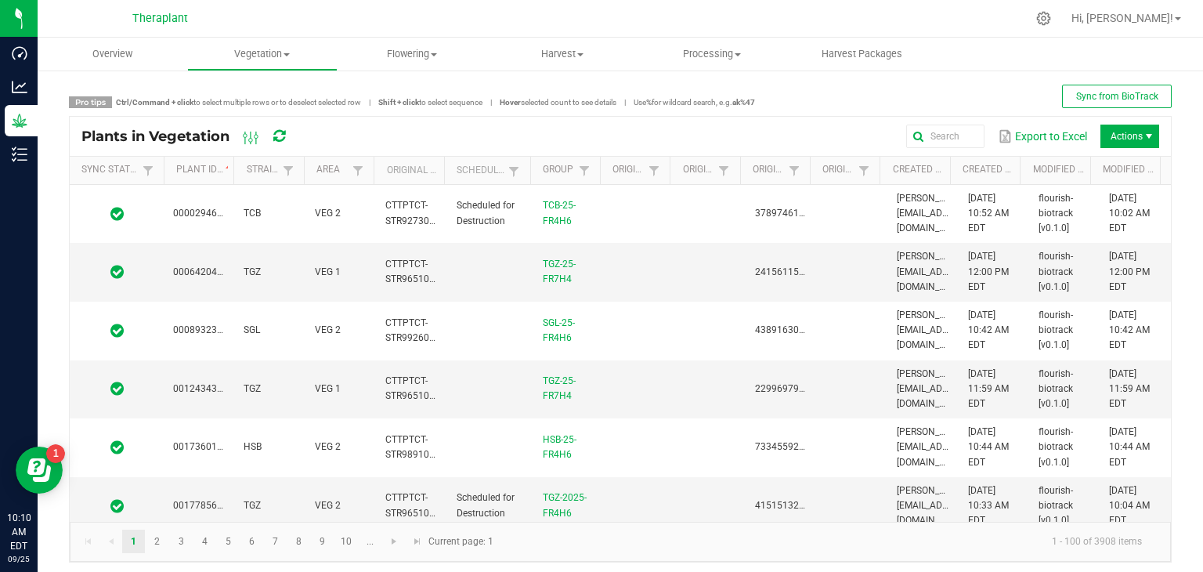
click at [483, 168] on th "Scheduled" at bounding box center [487, 171] width 86 height 28
click at [518, 172] on link at bounding box center [514, 171] width 19 height 20
click at [530, 236] on li "Scheduled" at bounding box center [588, 236] width 152 height 20
checkbox input "true"
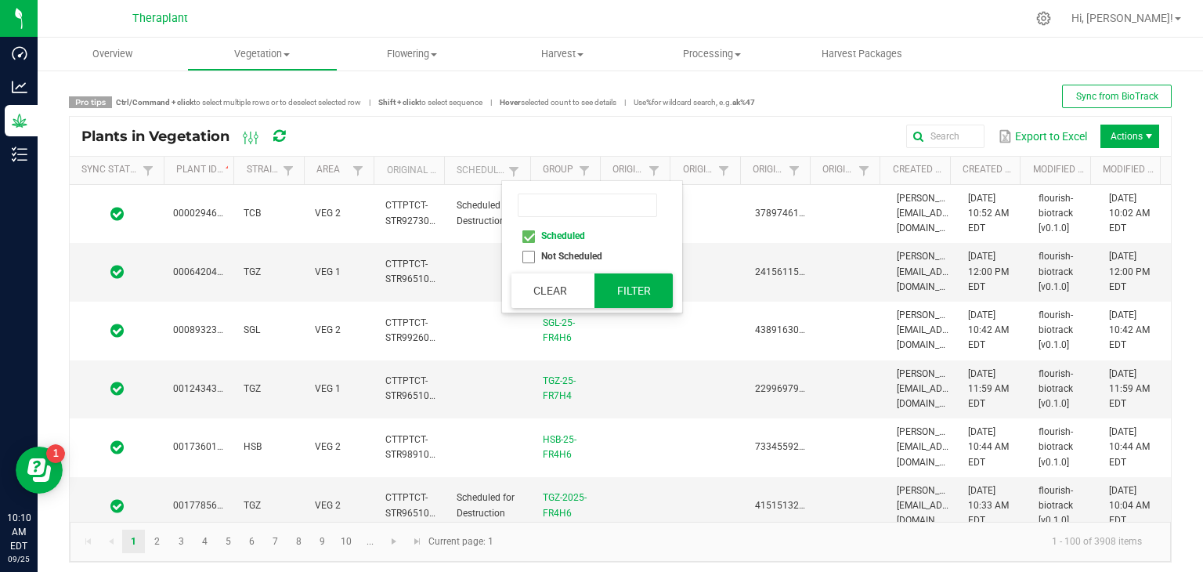
click at [641, 289] on button "Filter" at bounding box center [634, 290] width 78 height 34
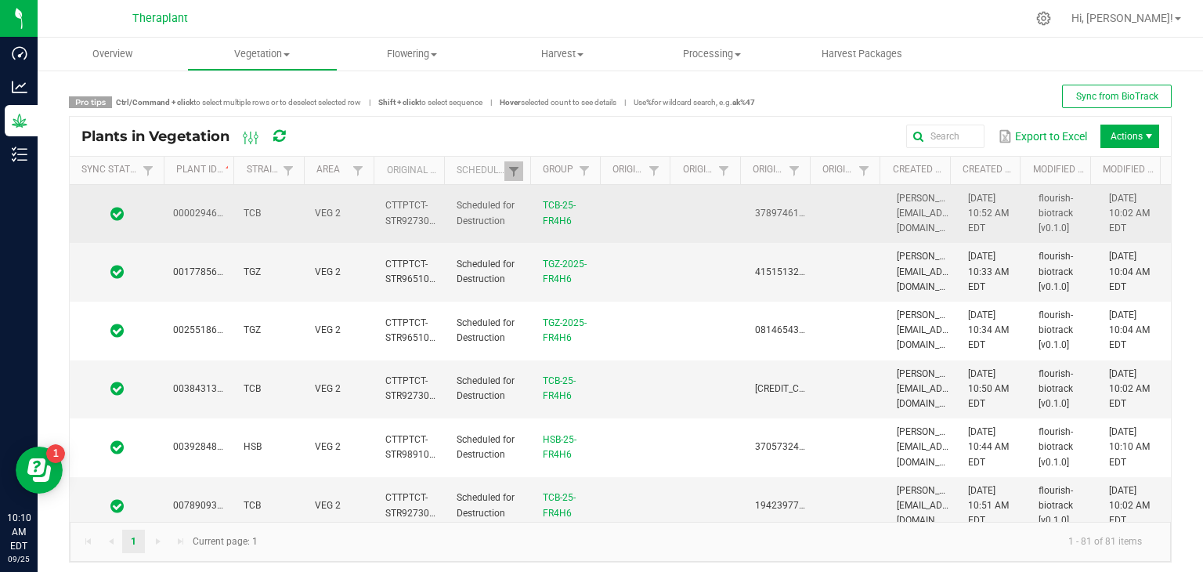
click at [147, 210] on span at bounding box center [116, 214] width 75 height 16
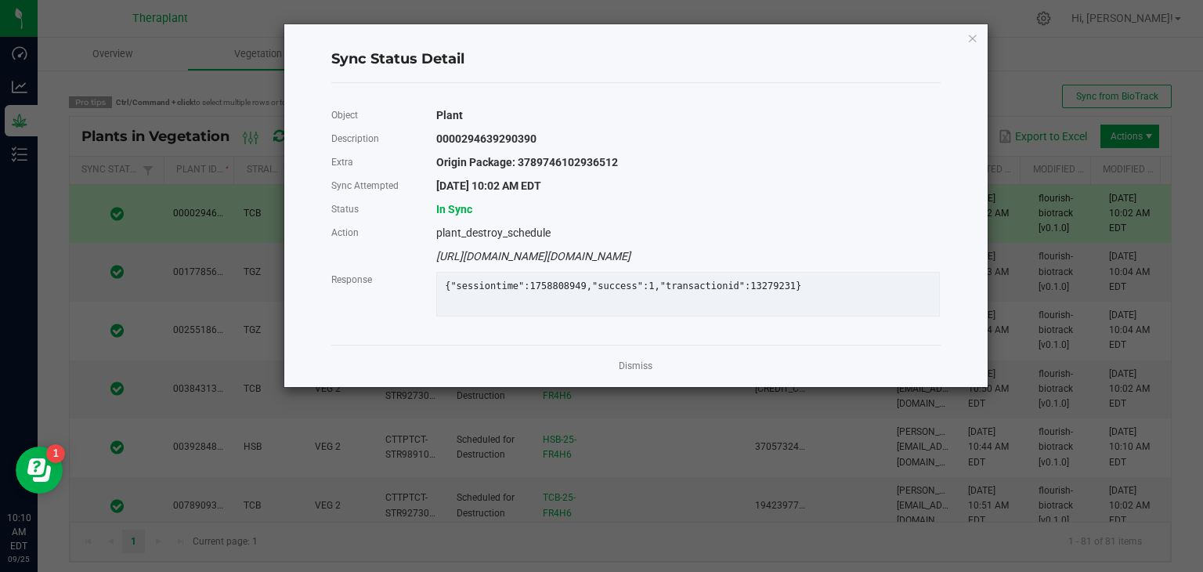
drag, startPoint x: 147, startPoint y: 210, endPoint x: 651, endPoint y: 392, distance: 535.6
click at [651, 387] on div "Dismiss" at bounding box center [636, 366] width 610 height 42
click at [637, 373] on link "Dismiss" at bounding box center [636, 366] width 34 height 13
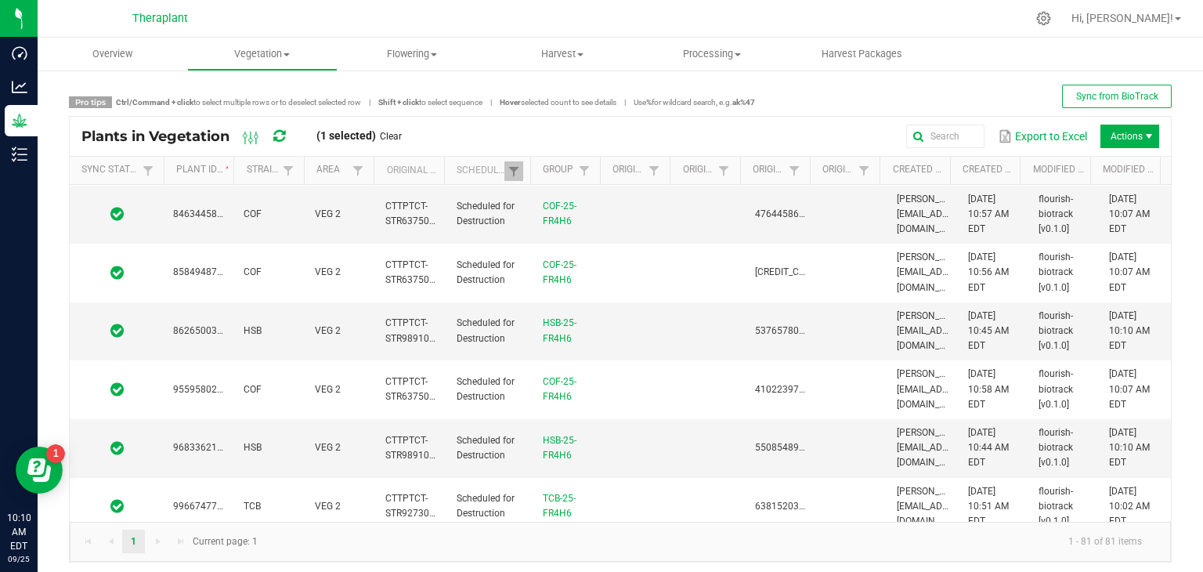
scroll to position [6, 0]
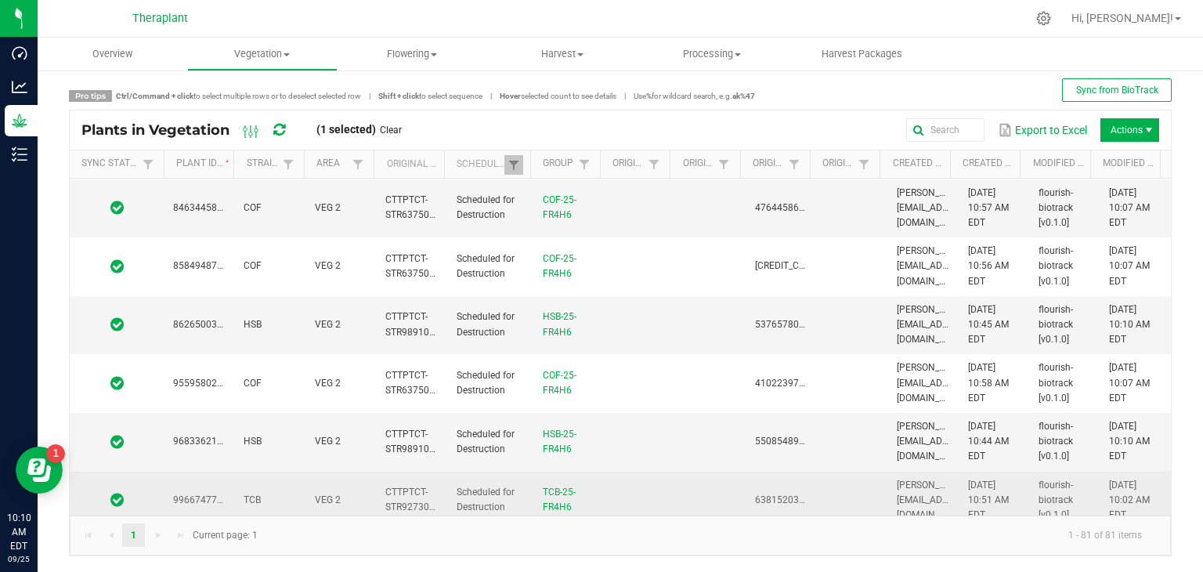
click at [150, 492] on span at bounding box center [116, 500] width 75 height 16
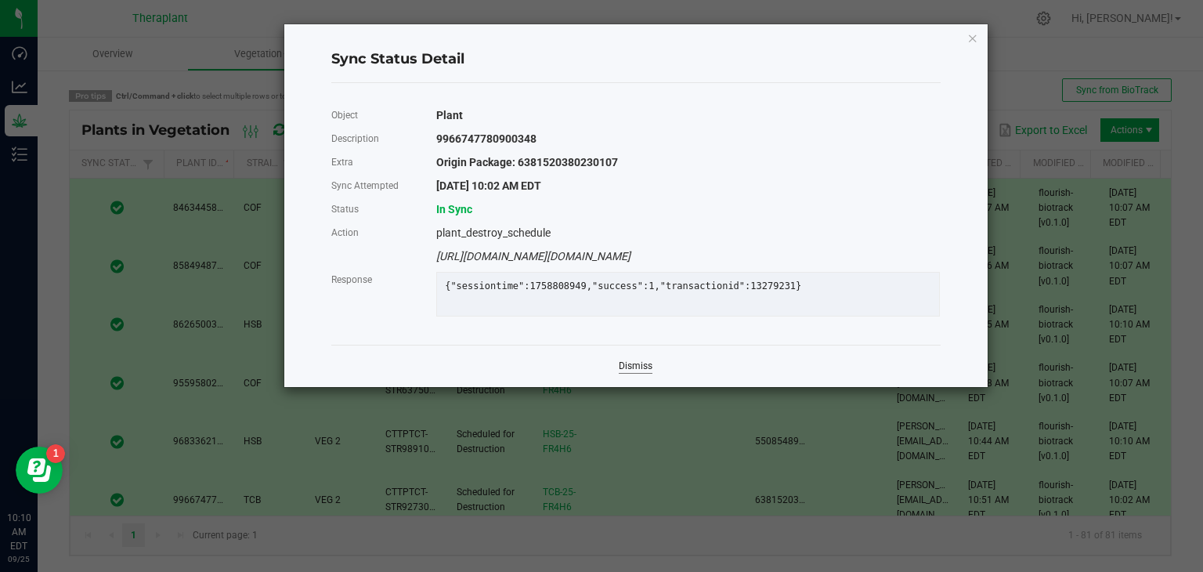
click at [639, 373] on link "Dismiss" at bounding box center [636, 366] width 34 height 13
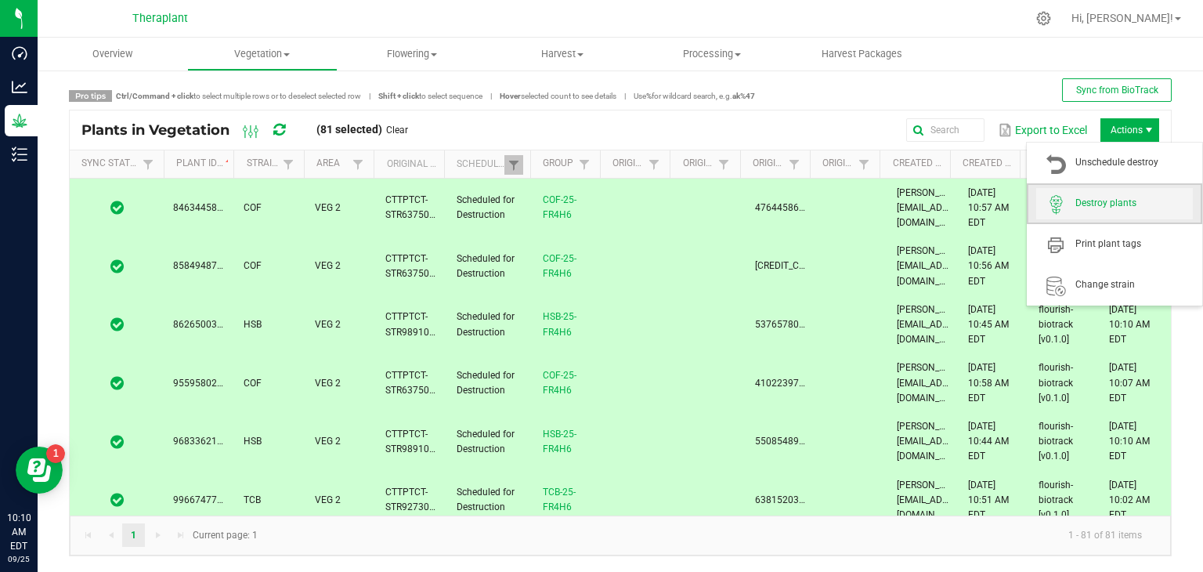
click at [1073, 208] on span at bounding box center [1056, 204] width 39 height 22
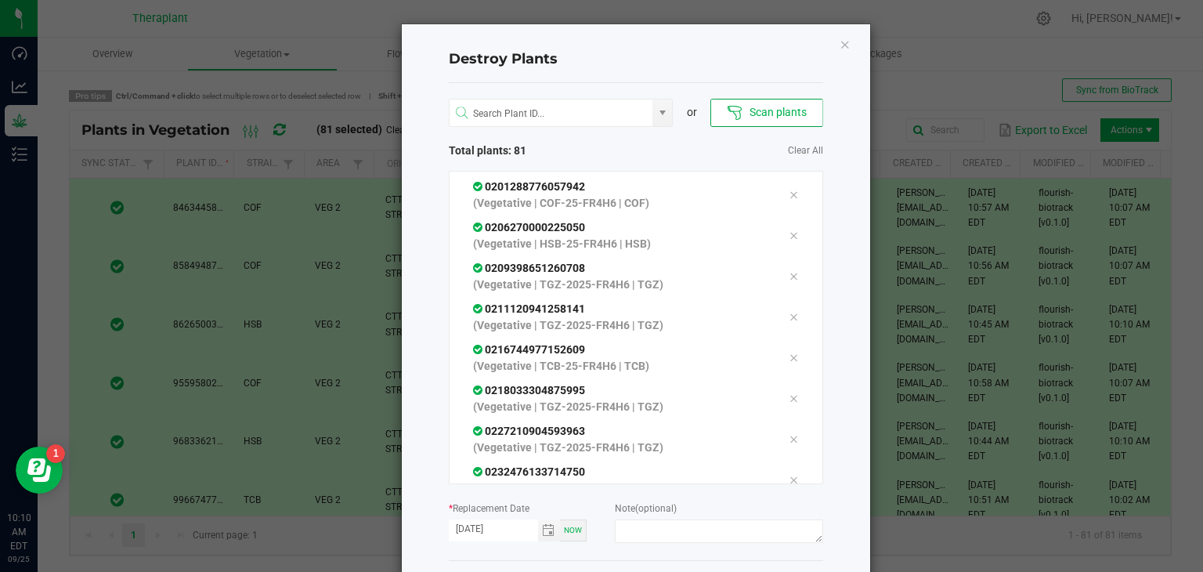
scroll to position [66, 0]
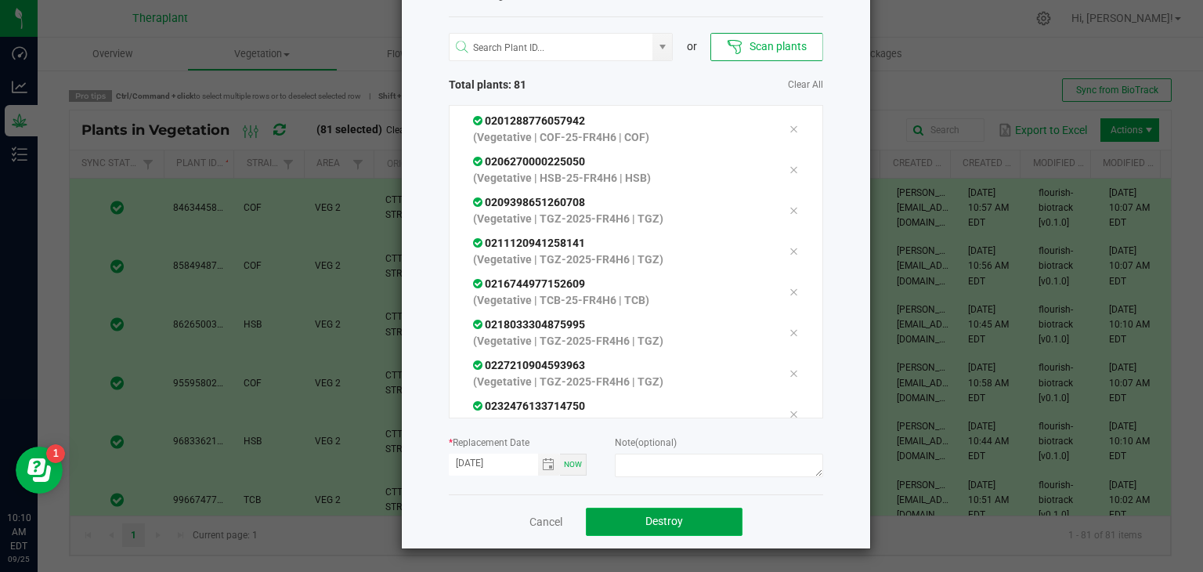
click at [624, 512] on button "Destroy" at bounding box center [664, 522] width 157 height 28
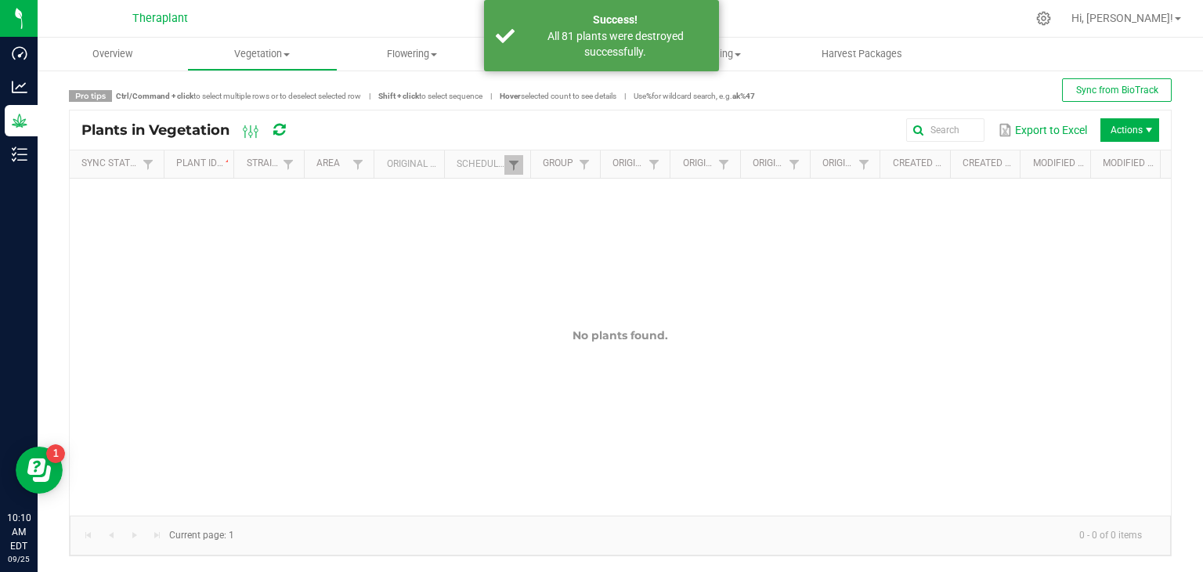
scroll to position [0, 0]
